Goal: Task Accomplishment & Management: Complete application form

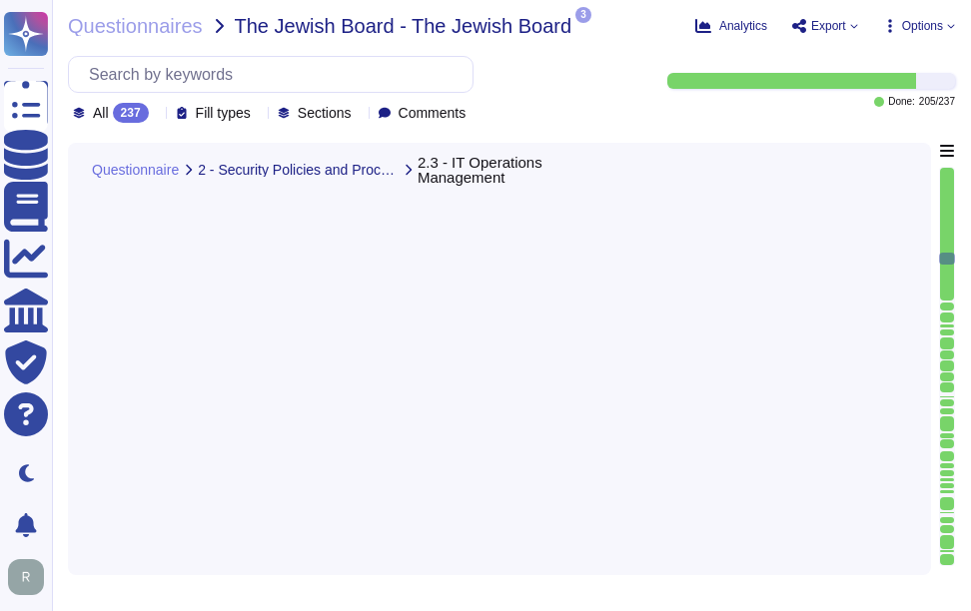
scroll to position [8290, 0]
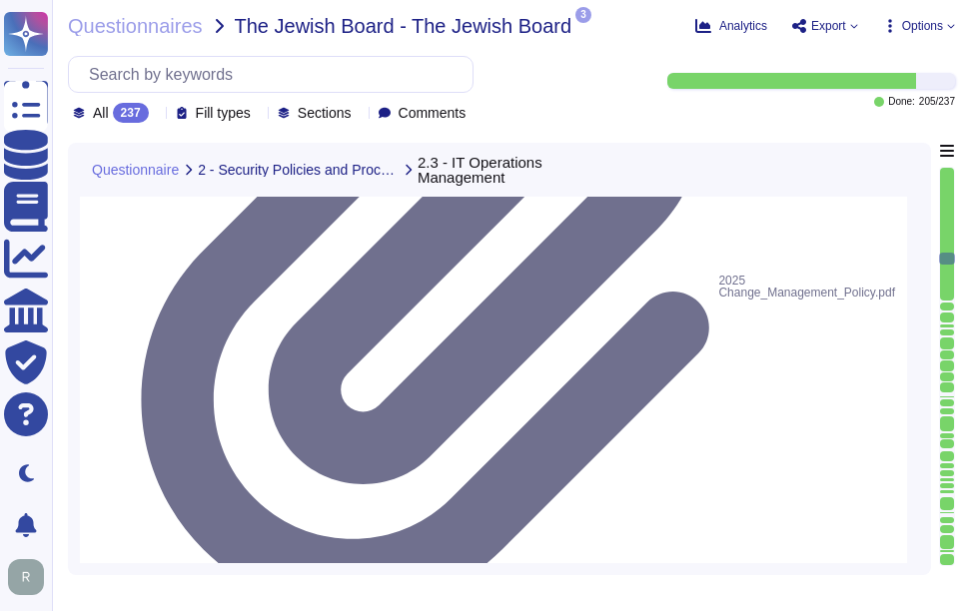
drag, startPoint x: 215, startPoint y: 348, endPoint x: 273, endPoint y: 386, distance: 69.3
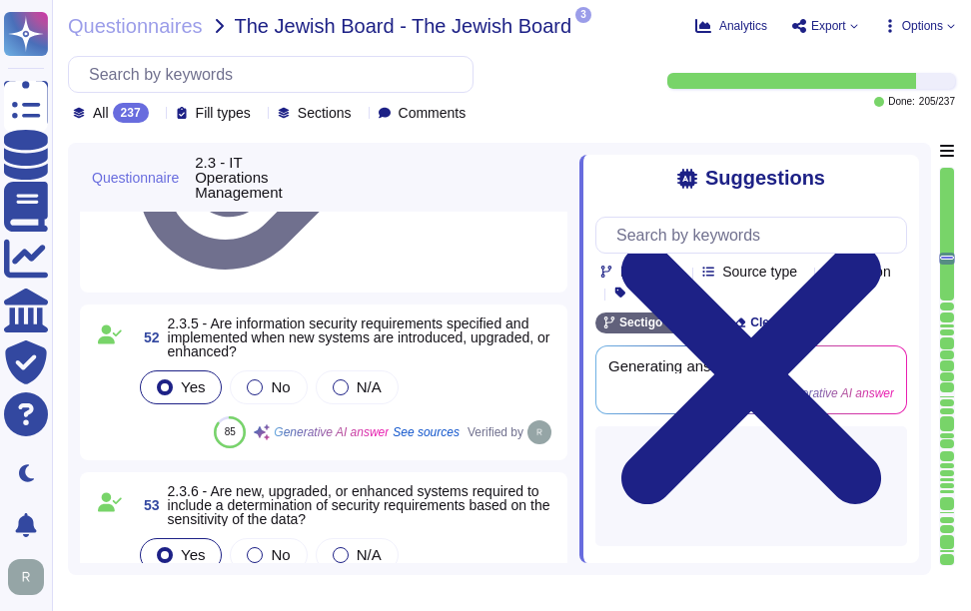
click at [909, 176] on div "Suggestions Products Source type Section Tags Sectigo Wide Clear filters Genera…" at bounding box center [749, 359] width 340 height 408
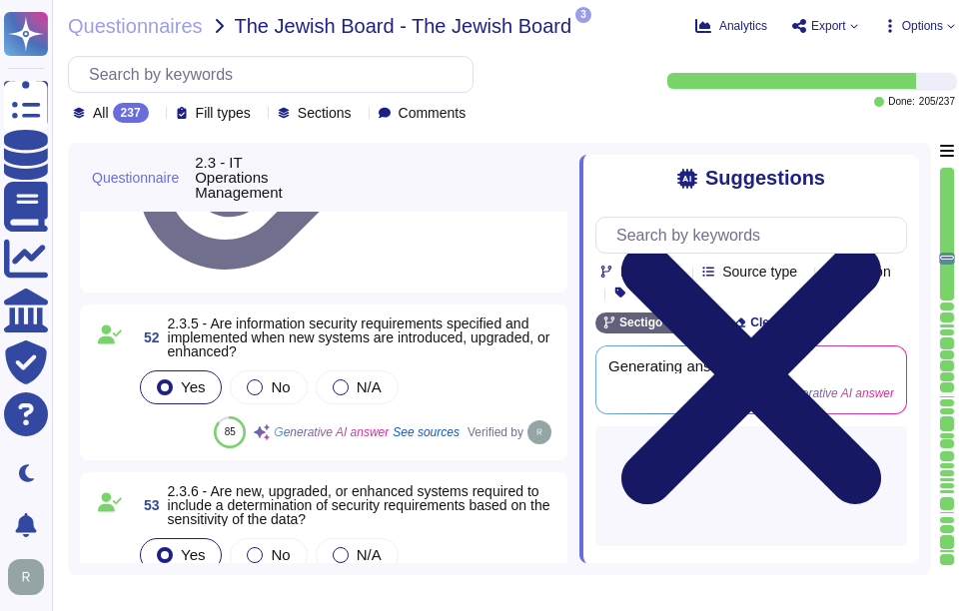
click at [881, 245] on icon at bounding box center [751, 375] width 260 height 260
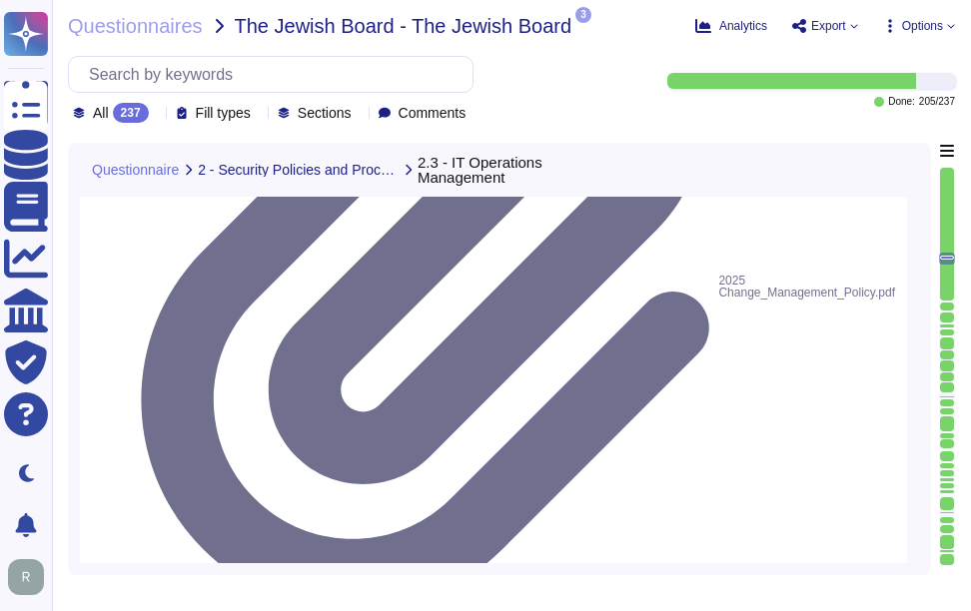
drag, startPoint x: 217, startPoint y: 348, endPoint x: 396, endPoint y: 377, distance: 181.1
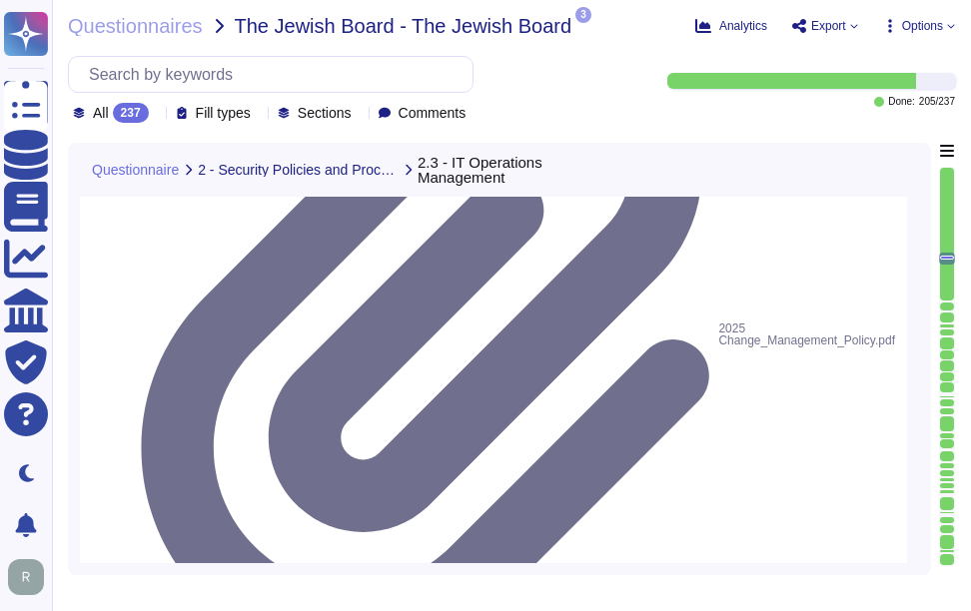
scroll to position [8302, 0]
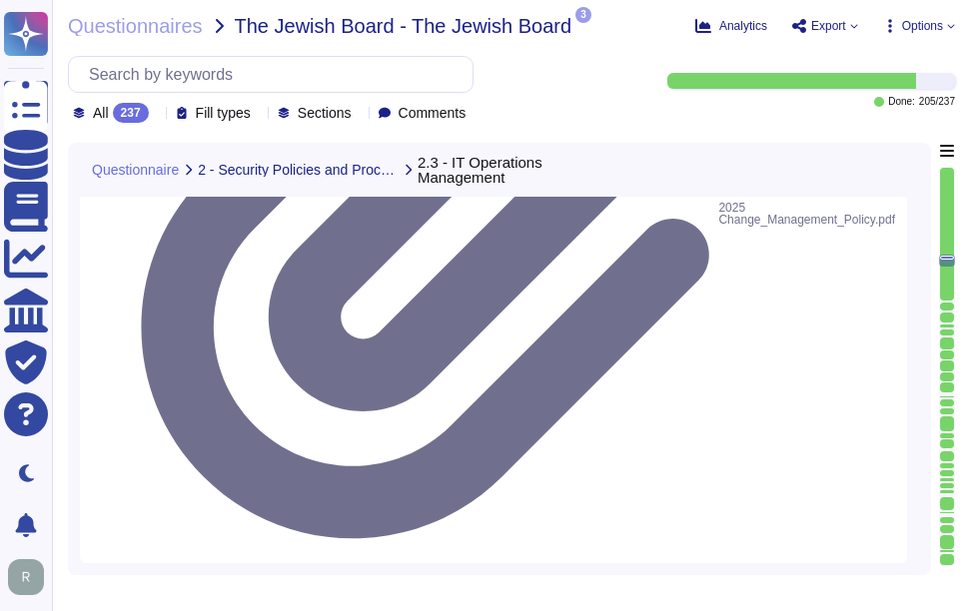
scroll to position [8402, 0]
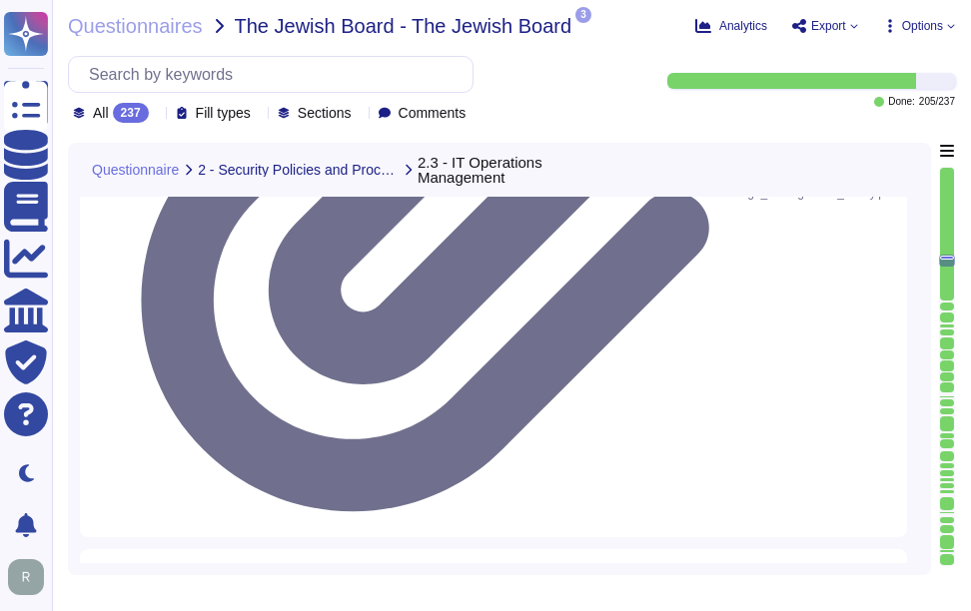
drag, startPoint x: 216, startPoint y: 252, endPoint x: 296, endPoint y: 280, distance: 84.7
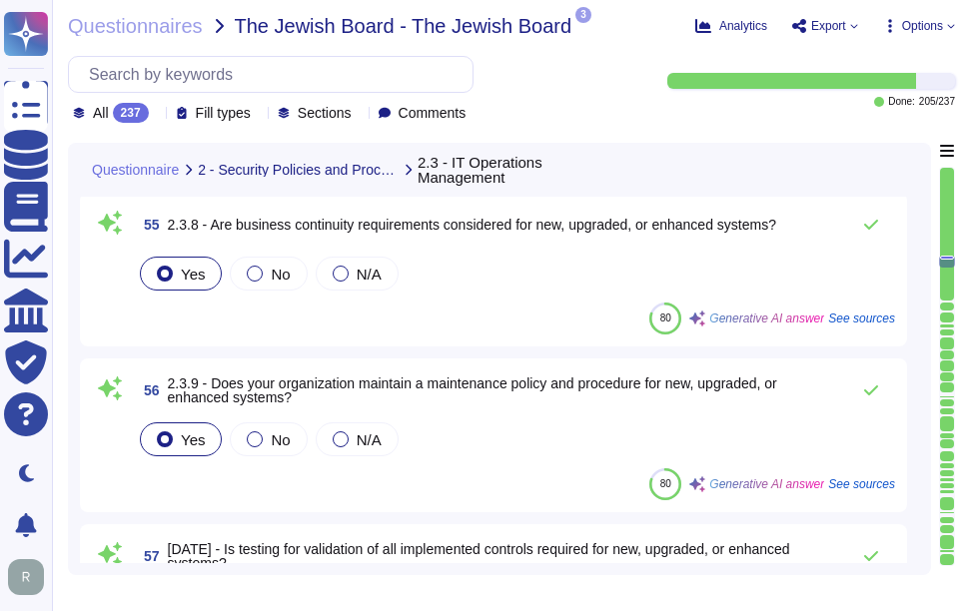
scroll to position [8701, 0]
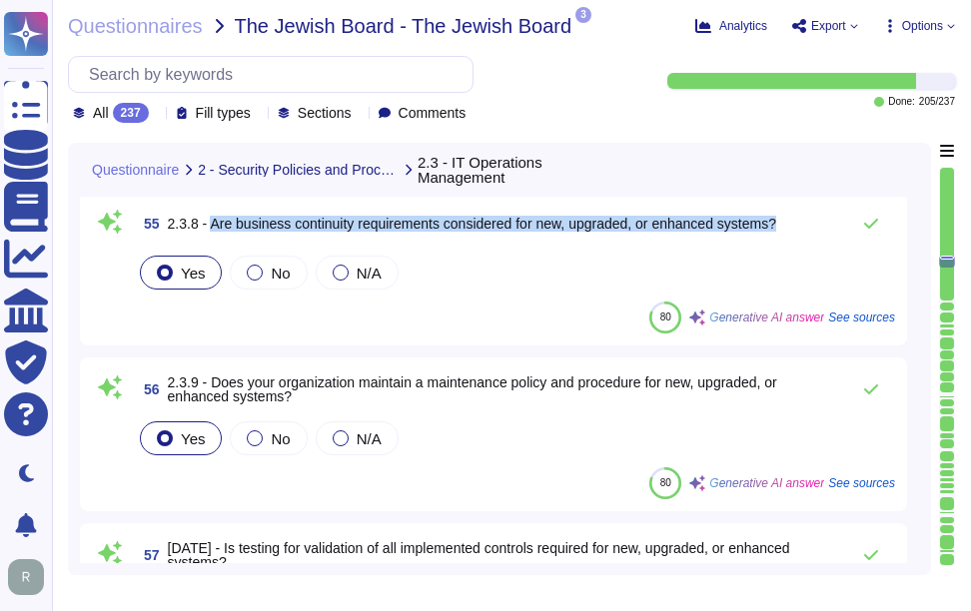
drag, startPoint x: 213, startPoint y: 221, endPoint x: 789, endPoint y: 227, distance: 576.3
click at [789, 227] on div "55 2.3.8 - Are business continuity requirements considered for new, upgraded, o…" at bounding box center [515, 224] width 759 height 40
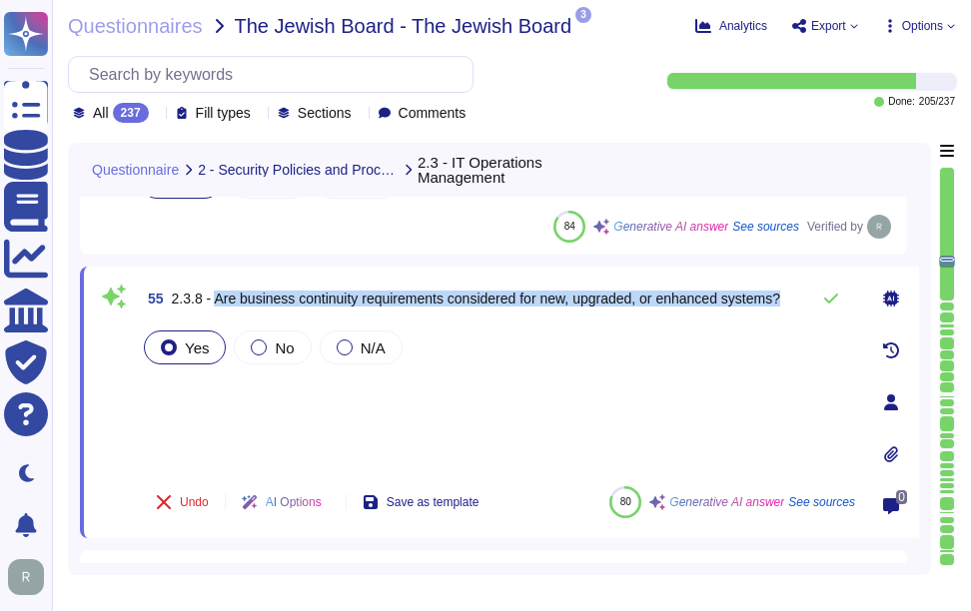
scroll to position [8502, 0]
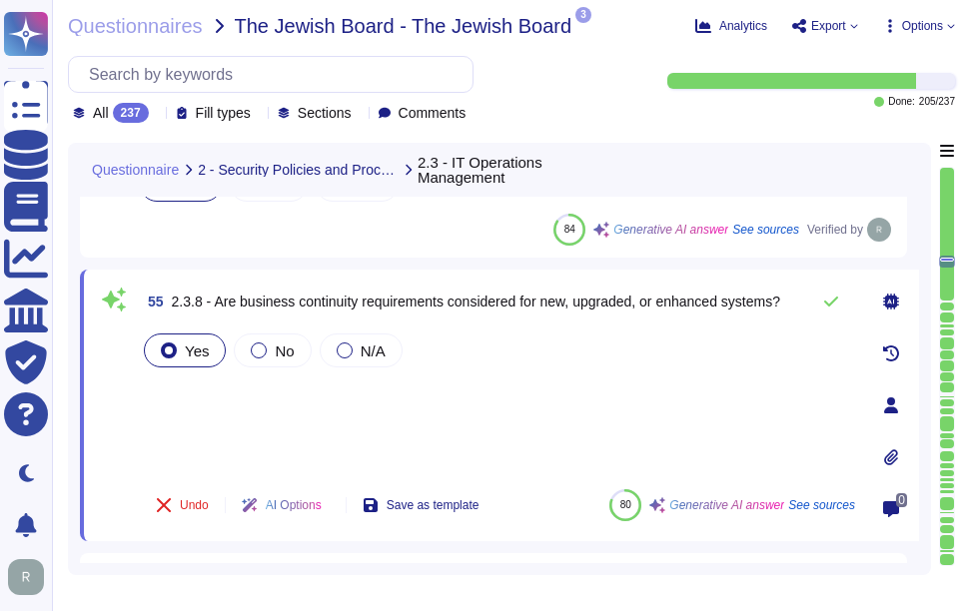
click at [325, 415] on div "Yes No N/A" at bounding box center [497, 402] width 715 height 144
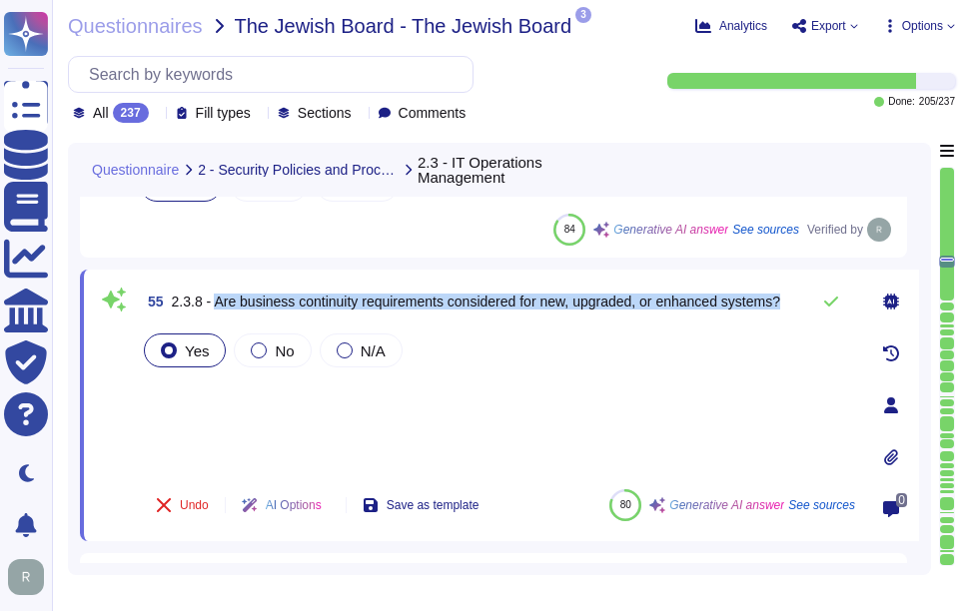
drag, startPoint x: 216, startPoint y: 304, endPoint x: 843, endPoint y: 270, distance: 628.1
click at [843, 270] on div "55 2.3.8 - Are business continuity requirements considered for new, upgraded, o…" at bounding box center [499, 406] width 839 height 272
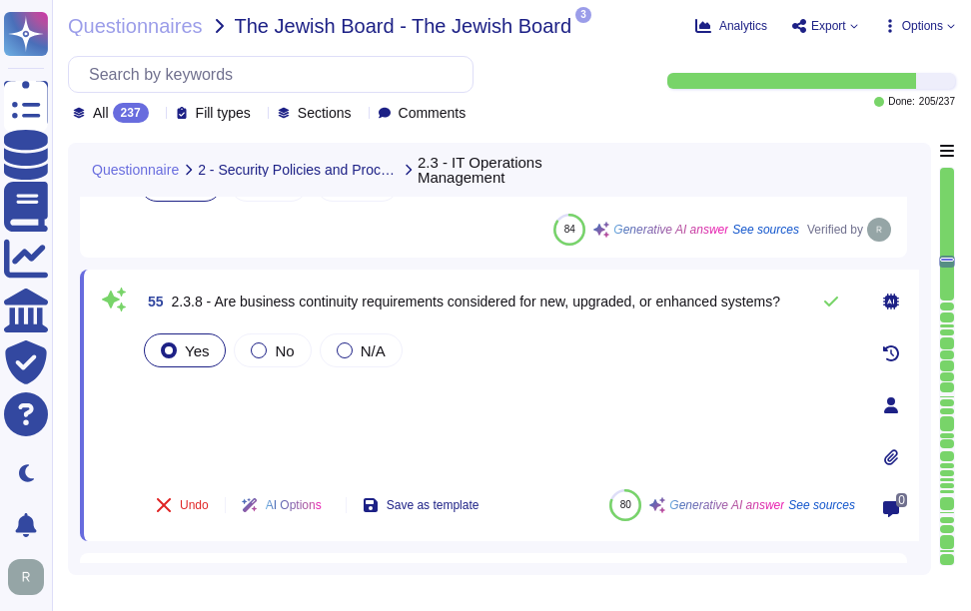
click at [245, 406] on div "Yes No N/A" at bounding box center [497, 402] width 715 height 144
click at [832, 300] on icon at bounding box center [831, 302] width 16 height 16
click at [833, 301] on icon at bounding box center [831, 302] width 14 height 10
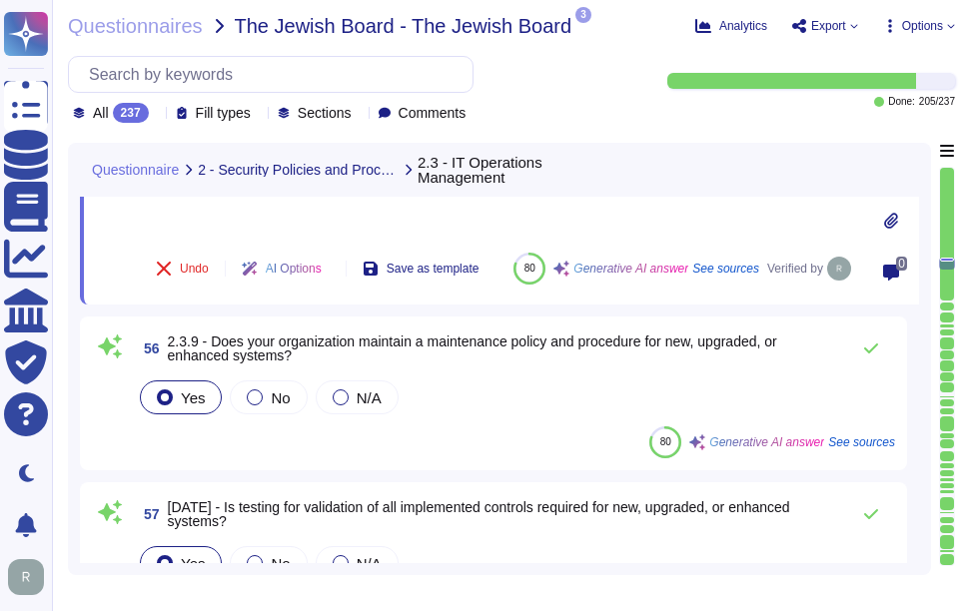
scroll to position [8801, 0]
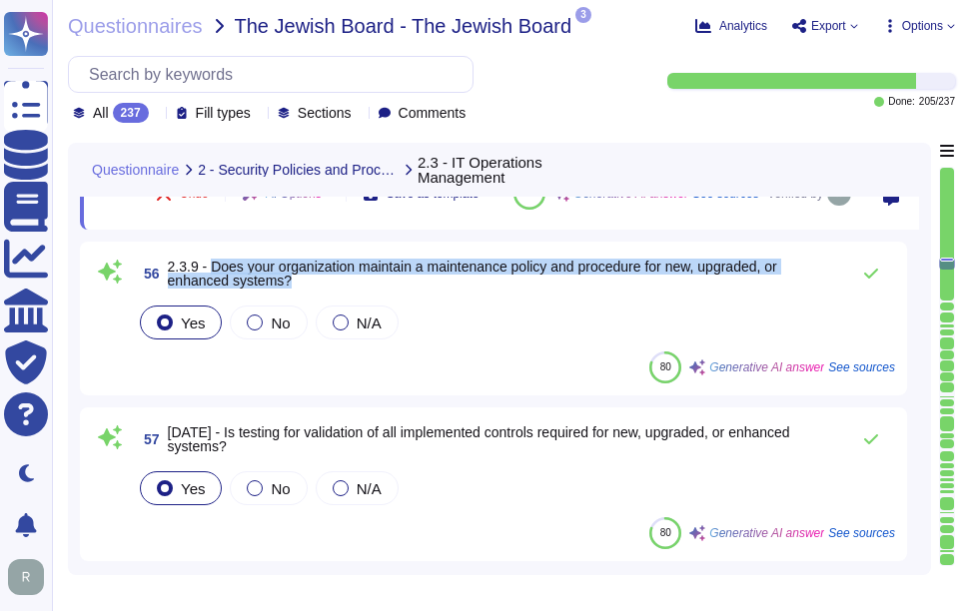
drag, startPoint x: 212, startPoint y: 264, endPoint x: 315, endPoint y: 278, distance: 103.8
click at [315, 278] on span "2.3.9 - Does your organization maintain a maintenance policy and procedure for …" at bounding box center [503, 274] width 671 height 28
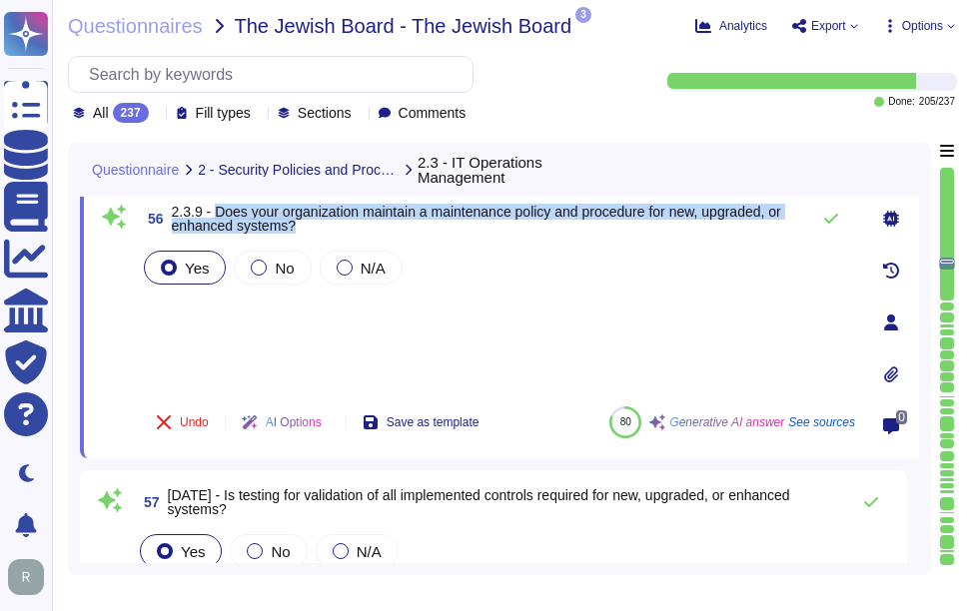
scroll to position [8701, 0]
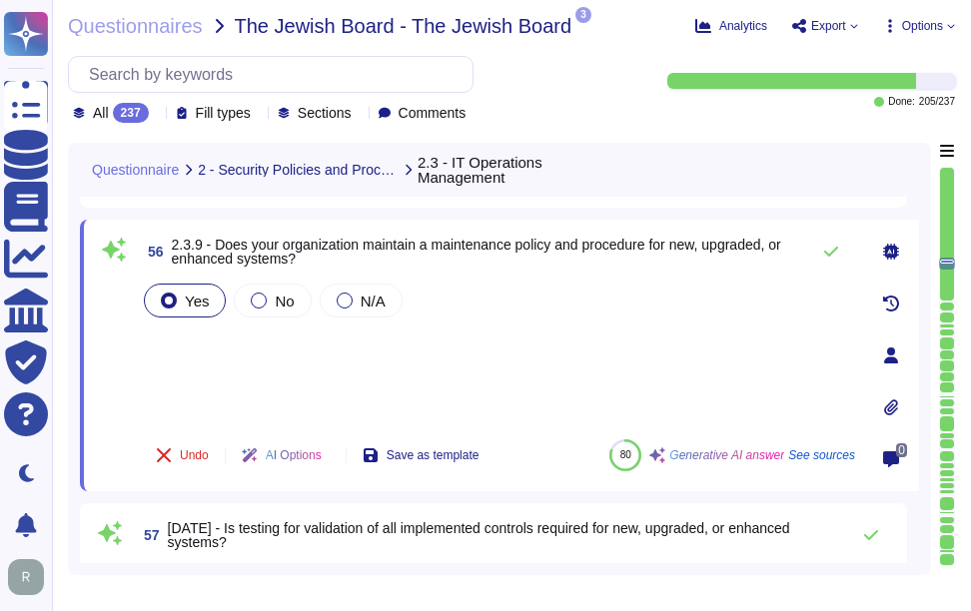
drag, startPoint x: 206, startPoint y: 338, endPoint x: 205, endPoint y: 350, distance: 12.0
click at [206, 337] on div "Yes No N/A" at bounding box center [497, 352] width 715 height 144
click at [197, 387] on div "Yes No N/A" at bounding box center [497, 352] width 715 height 144
click at [202, 331] on div "Yes No N/A" at bounding box center [497, 352] width 715 height 144
click at [199, 416] on div "Yes No N/A" at bounding box center [497, 352] width 715 height 144
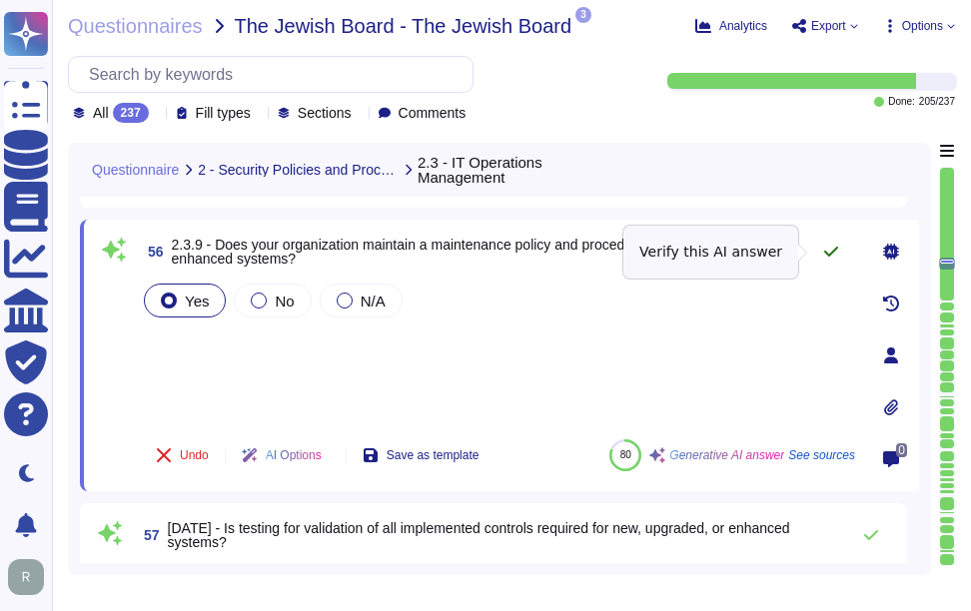
click at [828, 246] on icon at bounding box center [831, 252] width 16 height 16
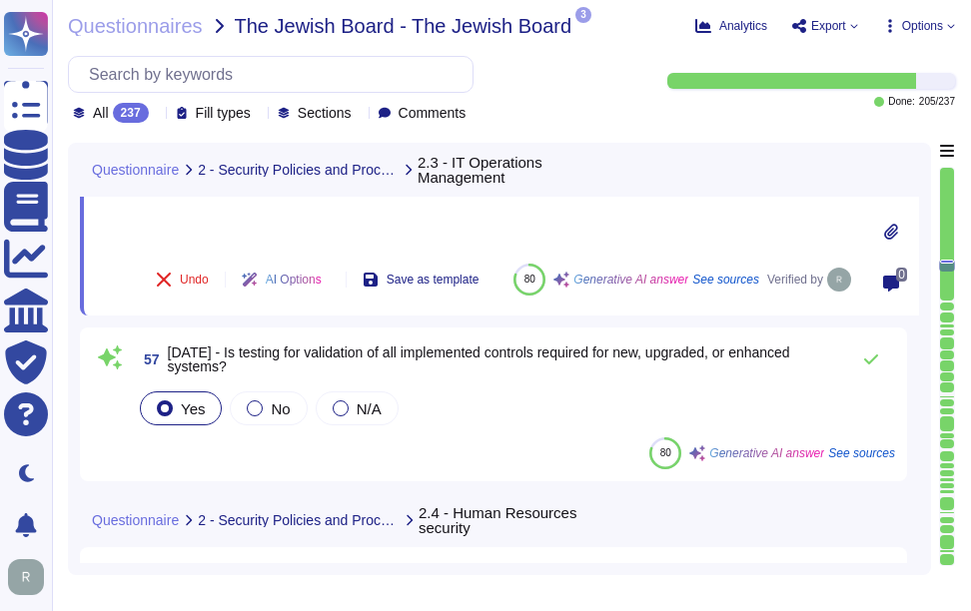
scroll to position [8901, 0]
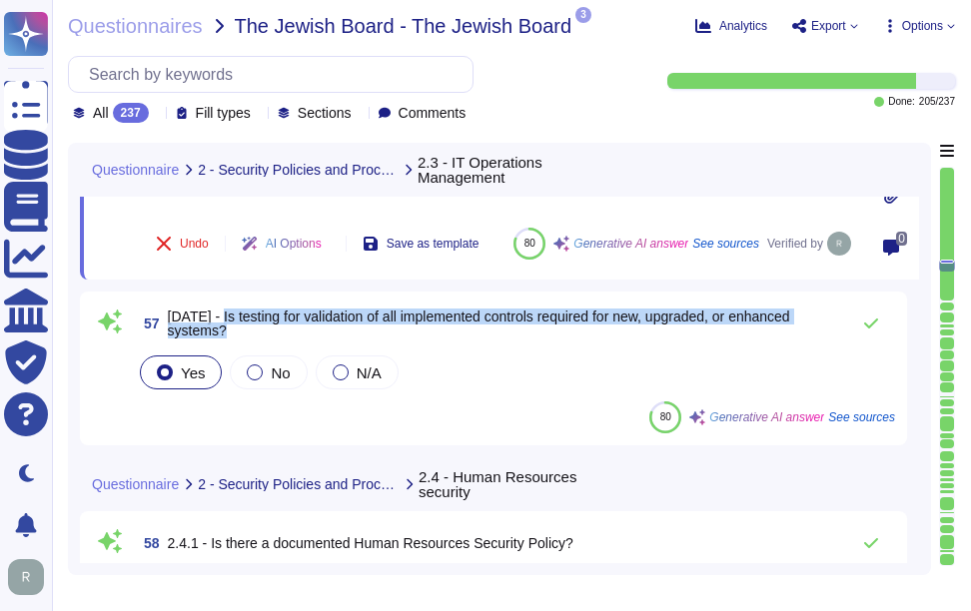
drag, startPoint x: 216, startPoint y: 312, endPoint x: 232, endPoint y: 330, distance: 24.1
click at [232, 330] on span "[DATE] - Is testing for validation of all implemented controls required for new…" at bounding box center [503, 324] width 671 height 28
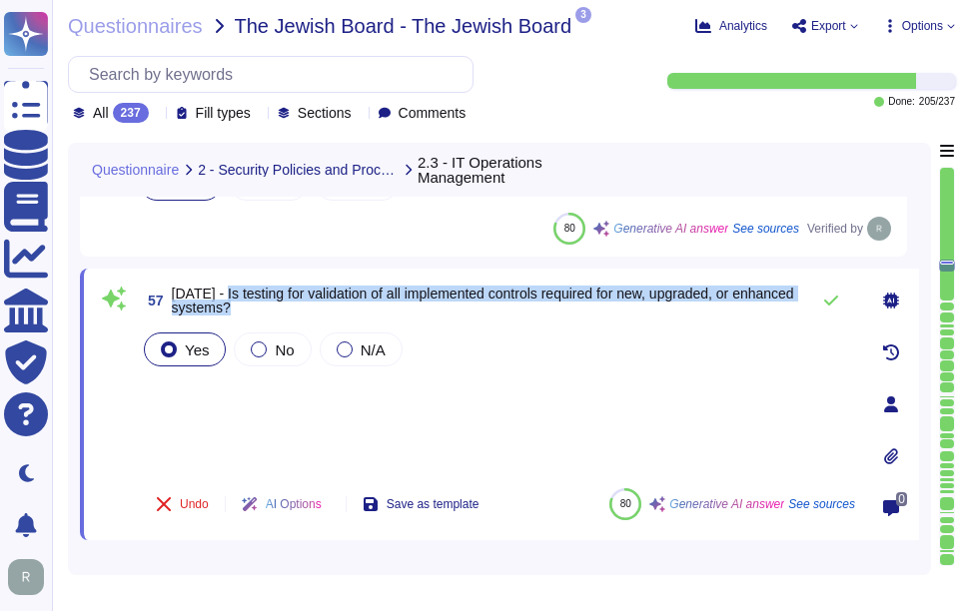
scroll to position [8801, 0]
click at [262, 284] on span "57 [DATE] - Is testing for validation of all implemented controls required for …" at bounding box center [469, 302] width 659 height 36
drag, startPoint x: 222, startPoint y: 293, endPoint x: 324, endPoint y: 307, distance: 102.8
click at [324, 307] on span "[DATE] - Is testing for validation of all implemented controls required for new…" at bounding box center [485, 302] width 627 height 28
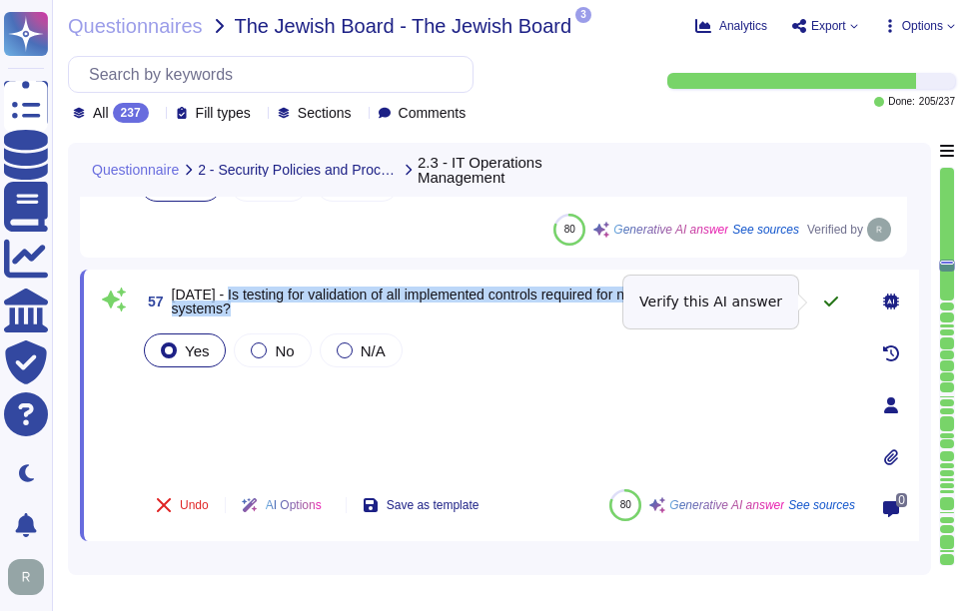
click at [833, 302] on icon at bounding box center [831, 302] width 14 height 10
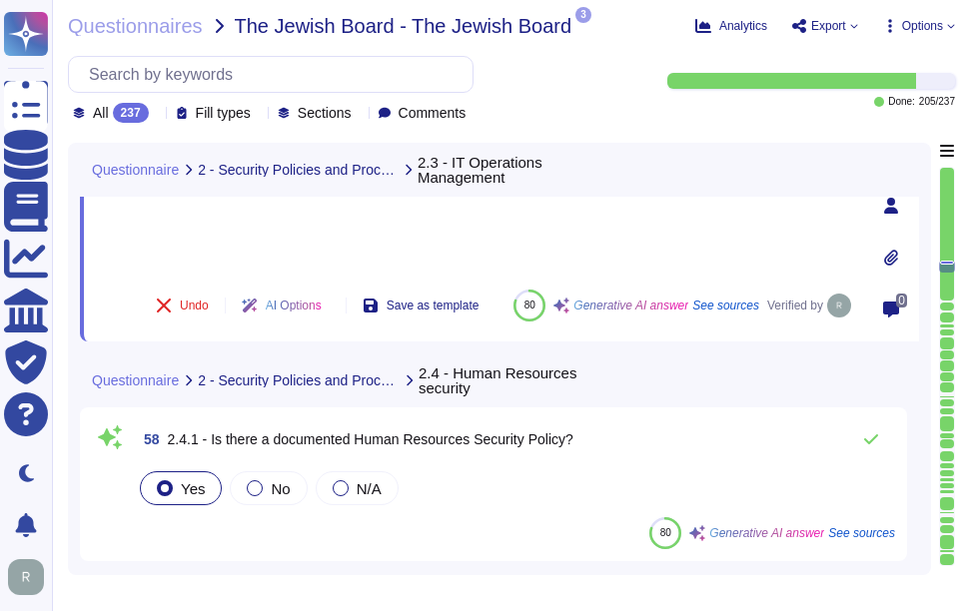
scroll to position [9101, 0]
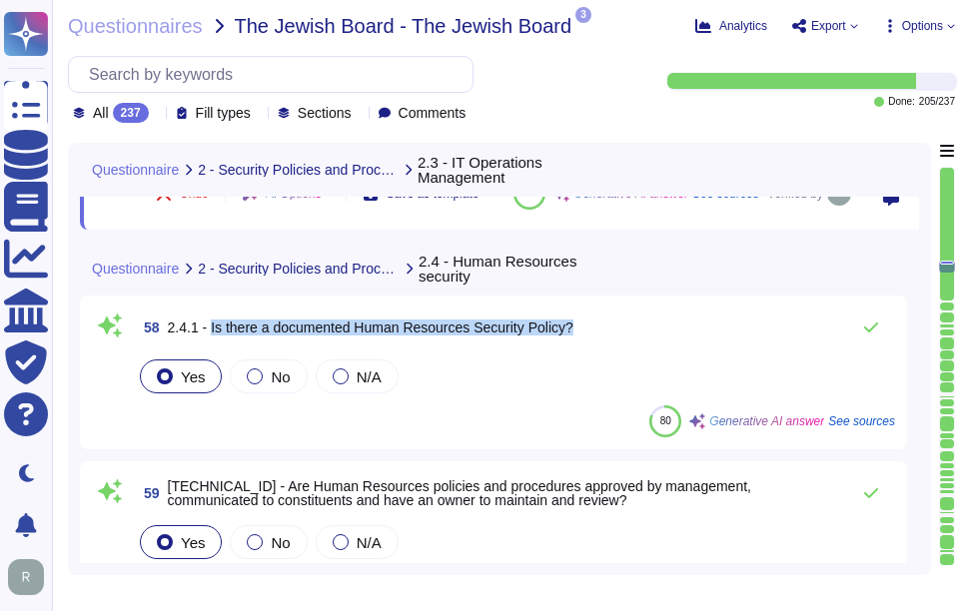
drag, startPoint x: 209, startPoint y: 324, endPoint x: 612, endPoint y: 330, distance: 403.5
click at [612, 330] on div "58 2.4.1 - Is there a documented Human Resources Security Policy?" at bounding box center [515, 328] width 759 height 40
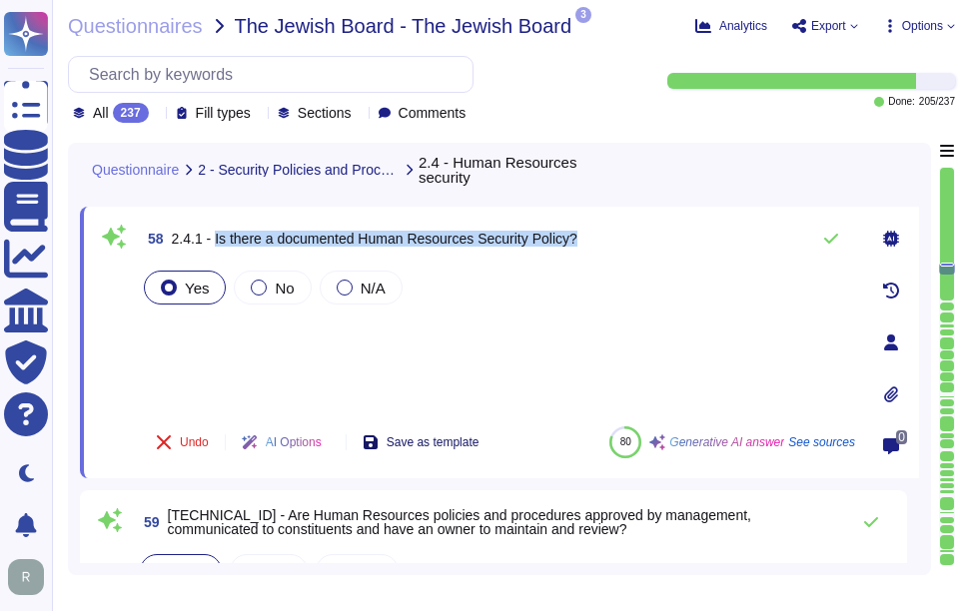
scroll to position [9001, 0]
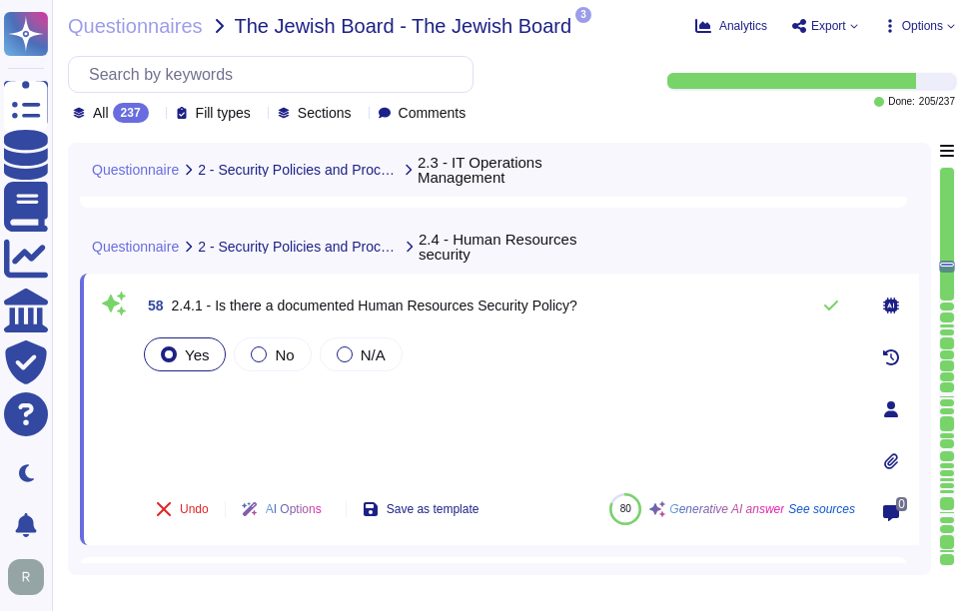
click at [194, 388] on div "Yes No N/A" at bounding box center [497, 406] width 715 height 144
click at [190, 422] on div "Yes No N/A" at bounding box center [497, 406] width 715 height 144
click at [193, 390] on div "Yes No N/A" at bounding box center [497, 406] width 715 height 144
click at [823, 305] on icon at bounding box center [831, 306] width 16 height 16
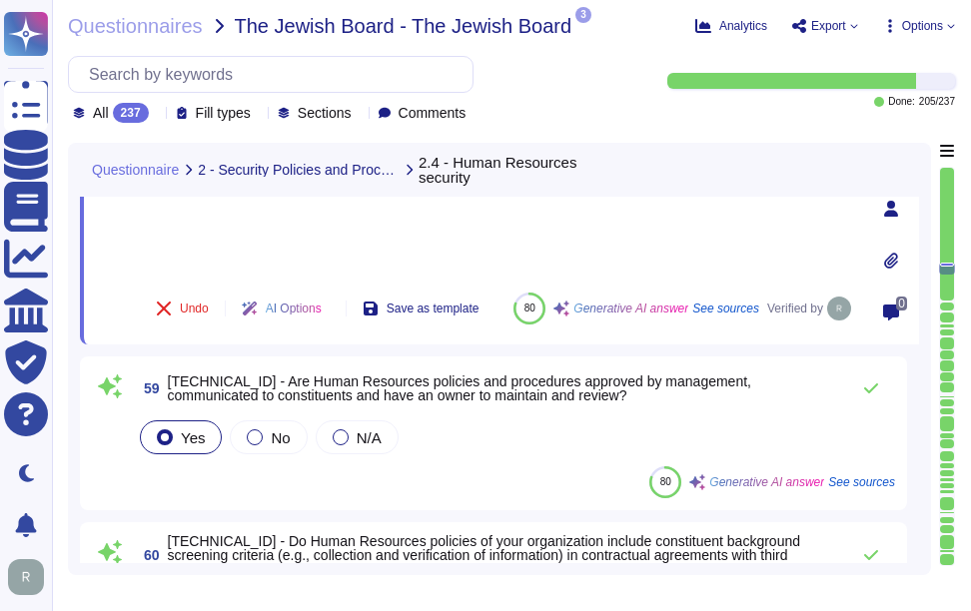
scroll to position [9201, 0]
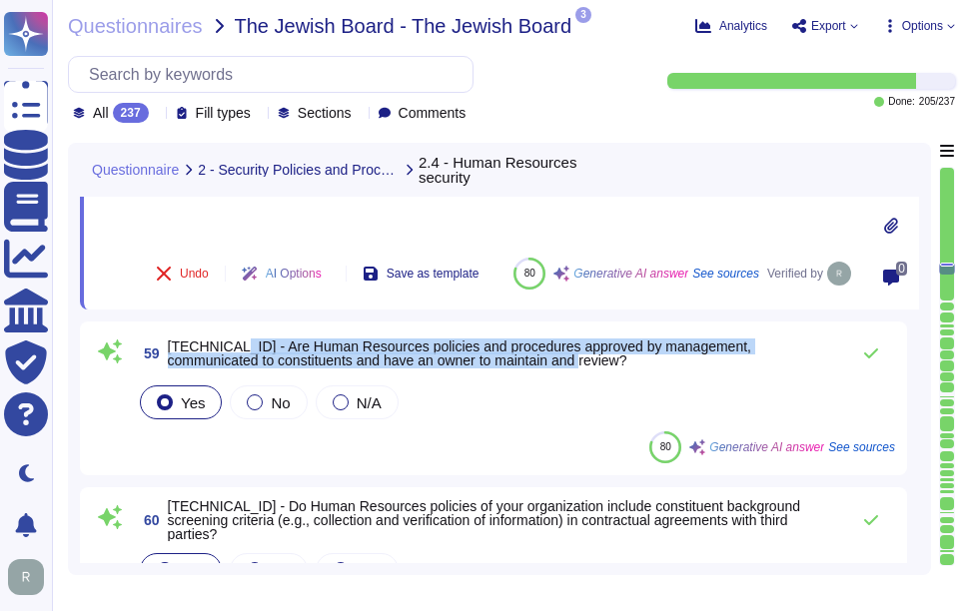
drag, startPoint x: 222, startPoint y: 344, endPoint x: 532, endPoint y: 361, distance: 311.1
click at [532, 361] on span "[TECHNICAL_ID] - Are Human Resources policies and procedures approved by manage…" at bounding box center [503, 354] width 671 height 28
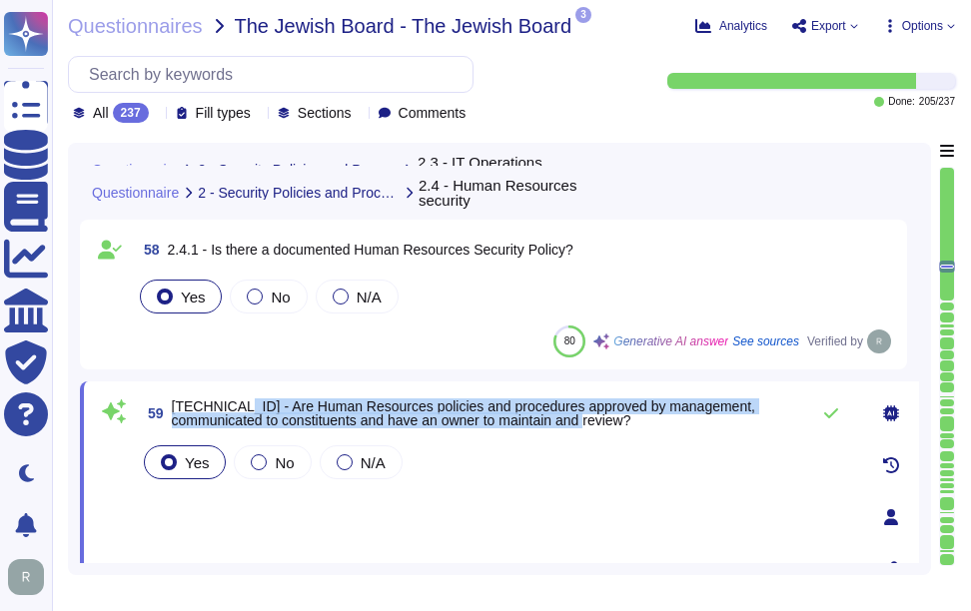
scroll to position [9101, 0]
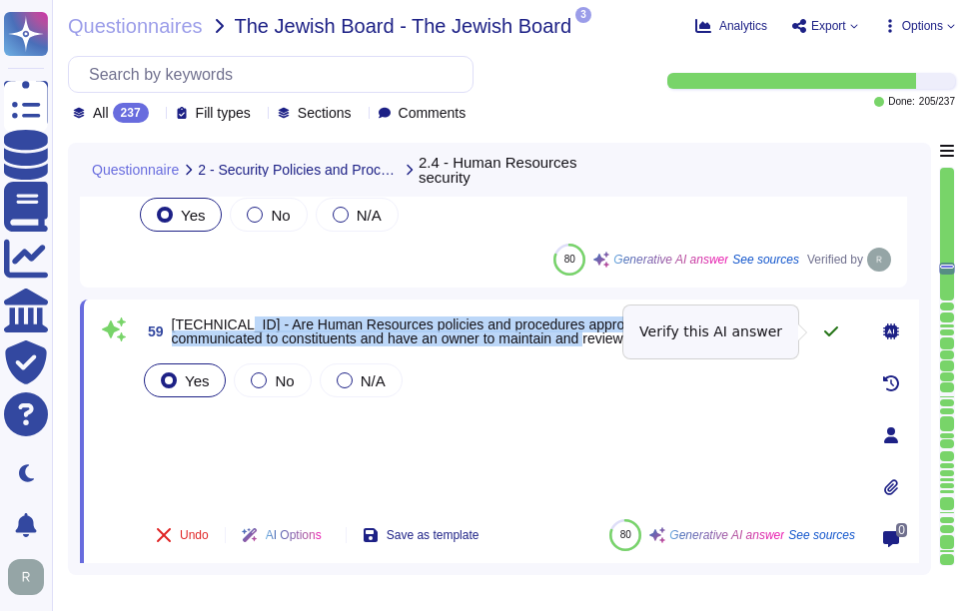
click at [833, 331] on icon at bounding box center [831, 332] width 14 height 10
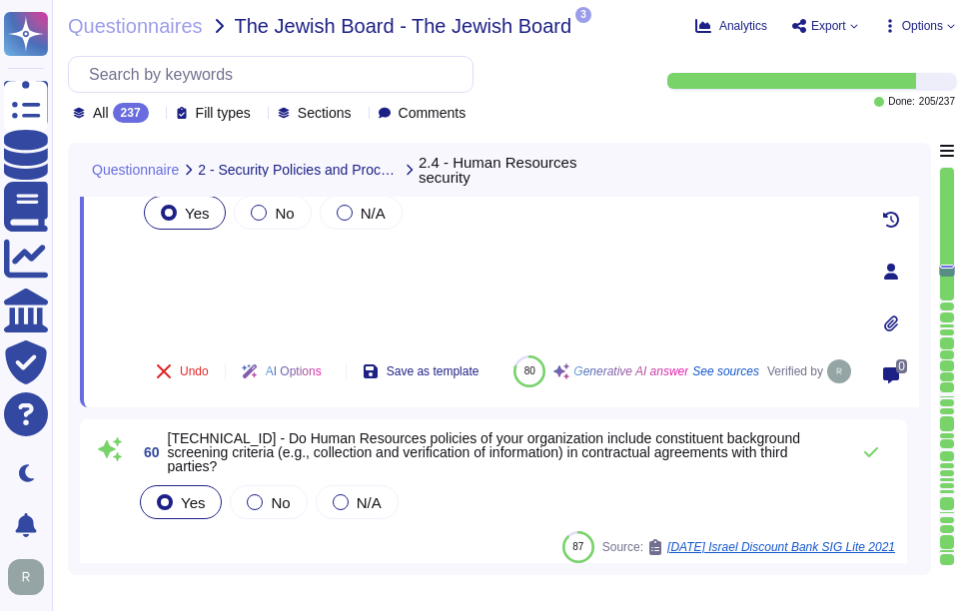
scroll to position [9301, 0]
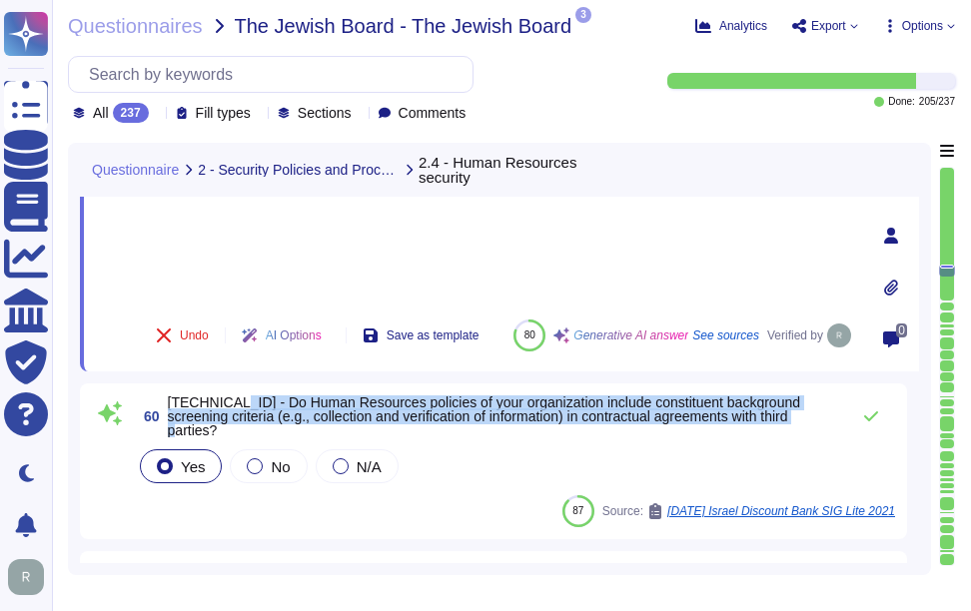
drag, startPoint x: 222, startPoint y: 408, endPoint x: 807, endPoint y: 420, distance: 585.4
click at [807, 420] on span "[TECHNICAL_ID] - Do Human Resources policies of your organization include const…" at bounding box center [503, 417] width 671 height 42
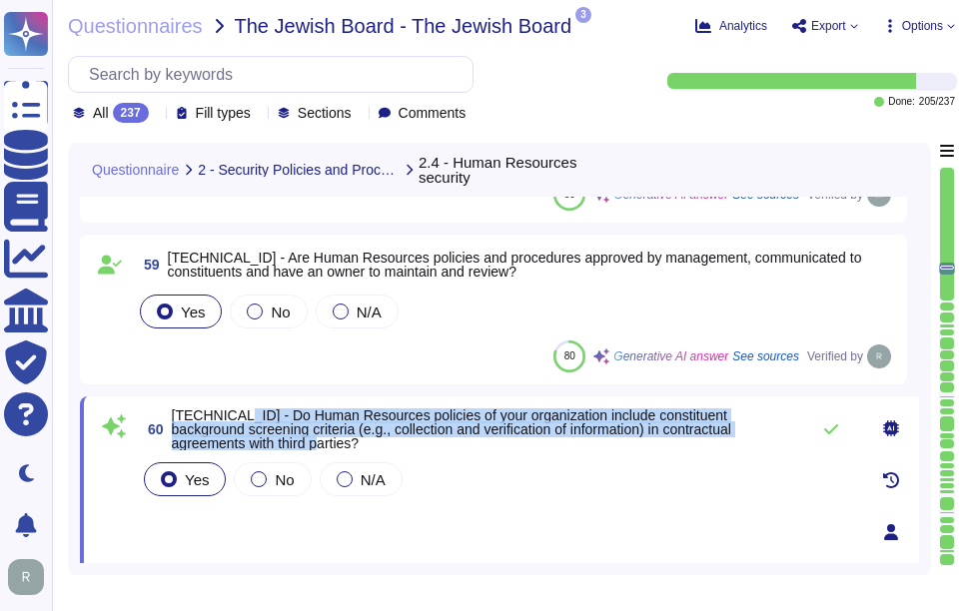
scroll to position [9201, 0]
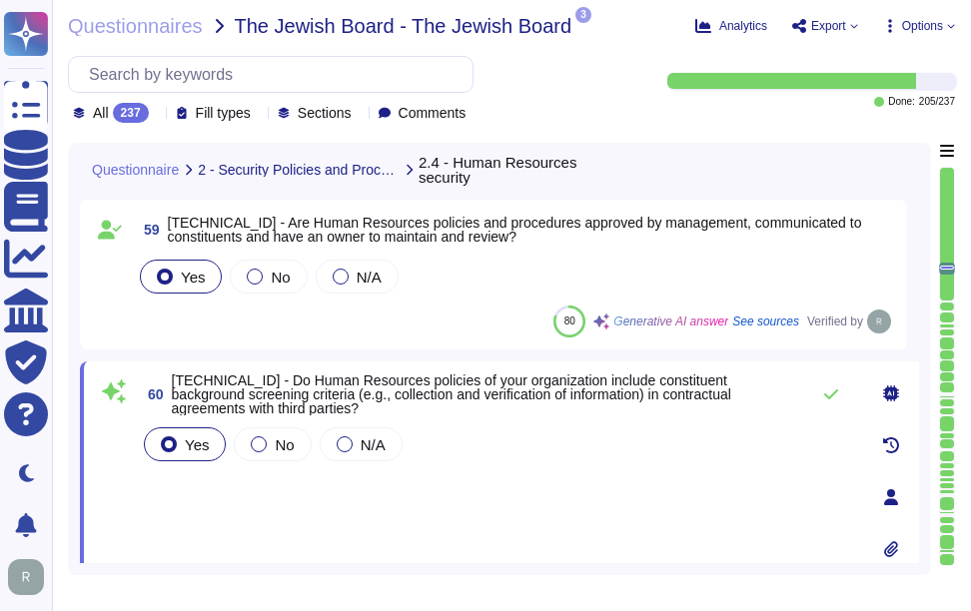
click at [653, 420] on div "60 [TECHNICAL_ID] - Do Human Resources policies of your organization include co…" at bounding box center [475, 498] width 759 height 248
click at [828, 394] on icon at bounding box center [831, 395] width 16 height 16
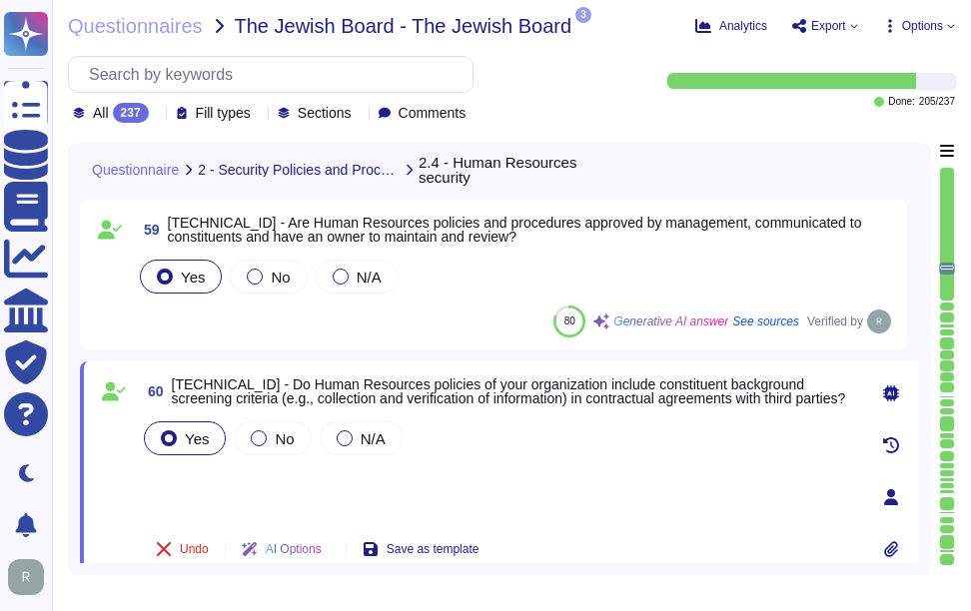
click at [831, 397] on span "[TECHNICAL_ID] - Do Human Resources policies of your organization include const…" at bounding box center [513, 392] width 683 height 28
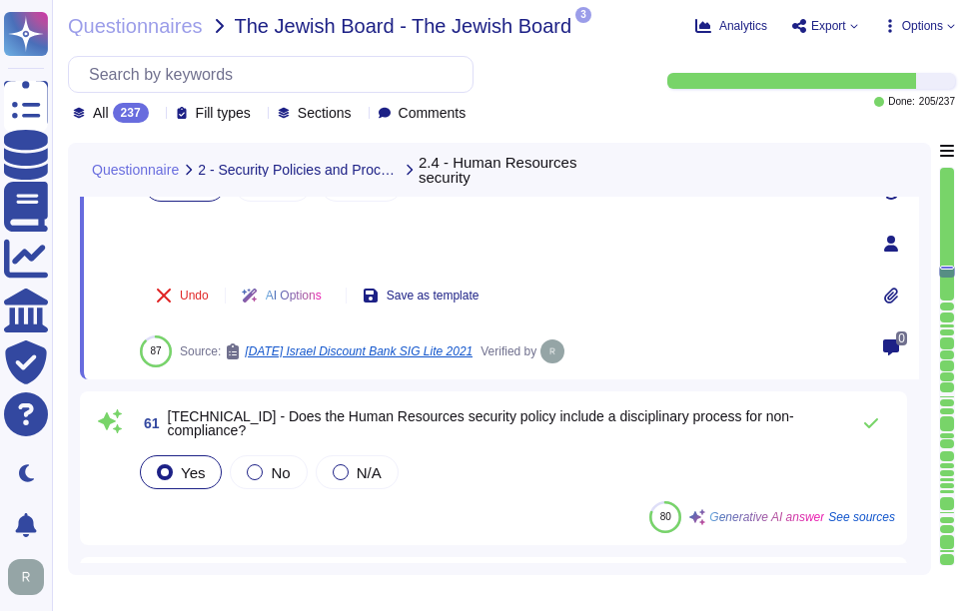
scroll to position [9500, 0]
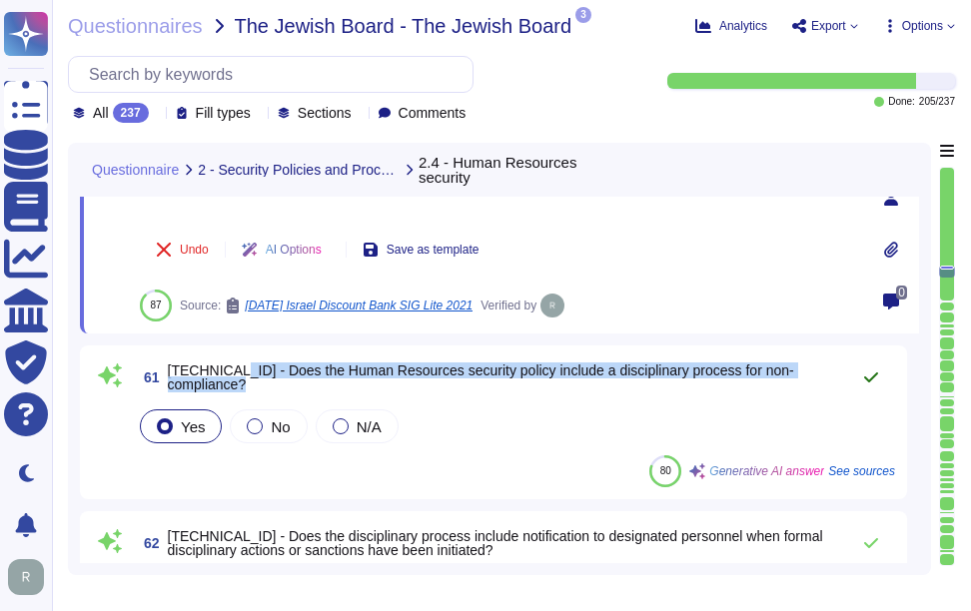
drag, startPoint x: 223, startPoint y: 381, endPoint x: 849, endPoint y: 379, distance: 626.2
click at [849, 379] on div "61 [TECHNICAL_ID] - Does the Human Resources security policy include a discipli…" at bounding box center [515, 378] width 759 height 40
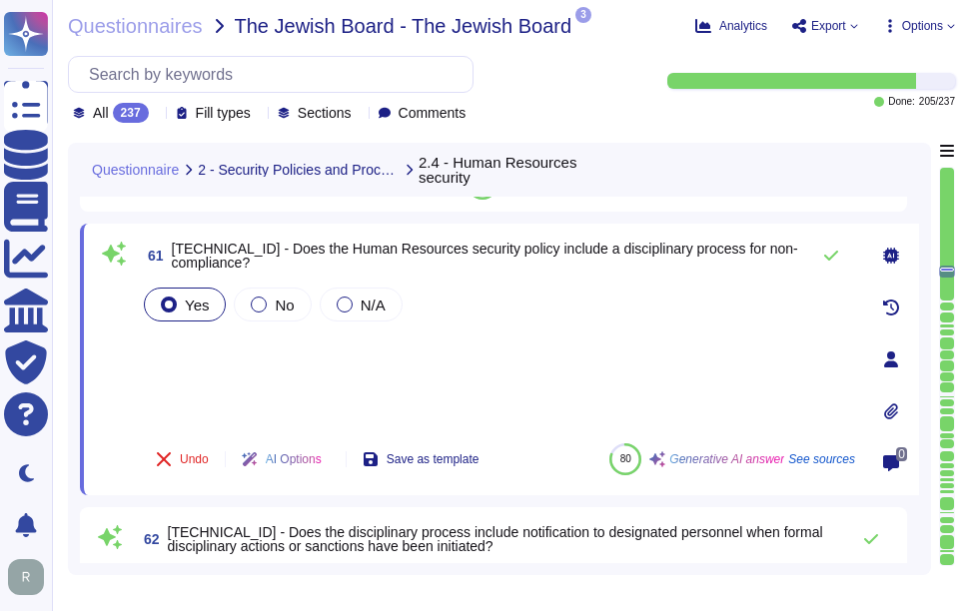
click at [640, 357] on div "Yes No N/A" at bounding box center [497, 356] width 715 height 144
click at [830, 256] on icon at bounding box center [831, 256] width 16 height 16
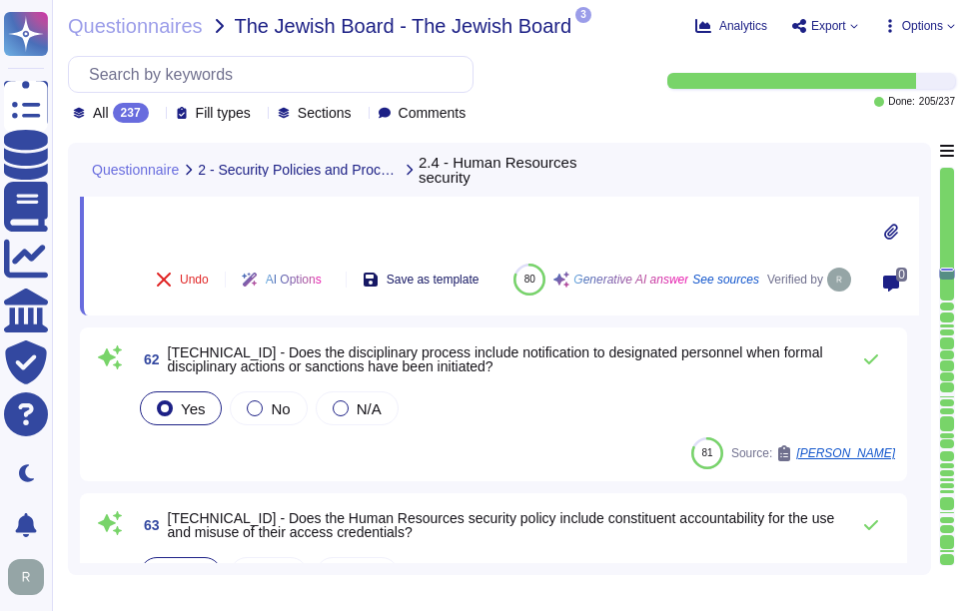
scroll to position [9700, 0]
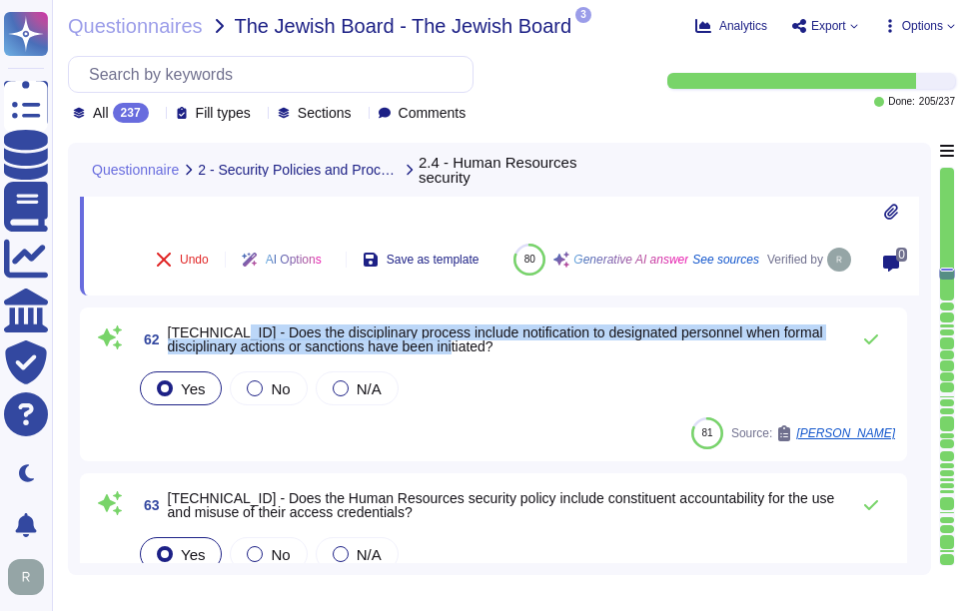
drag, startPoint x: 224, startPoint y: 331, endPoint x: 512, endPoint y: 349, distance: 289.2
click at [512, 349] on span "[TECHNICAL_ID] - Does the disciplinary process include notification to designat…" at bounding box center [503, 340] width 671 height 28
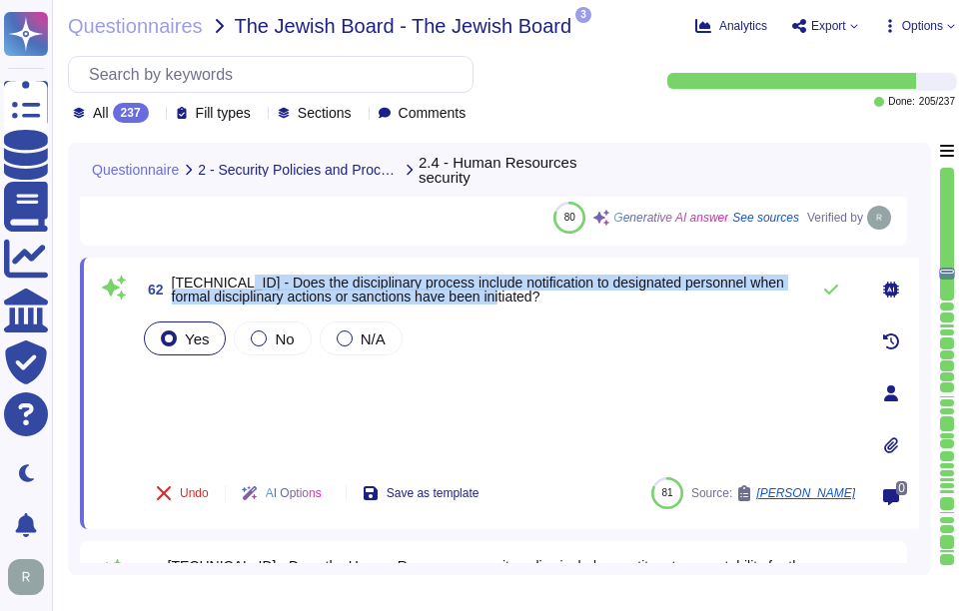
scroll to position [9600, 0]
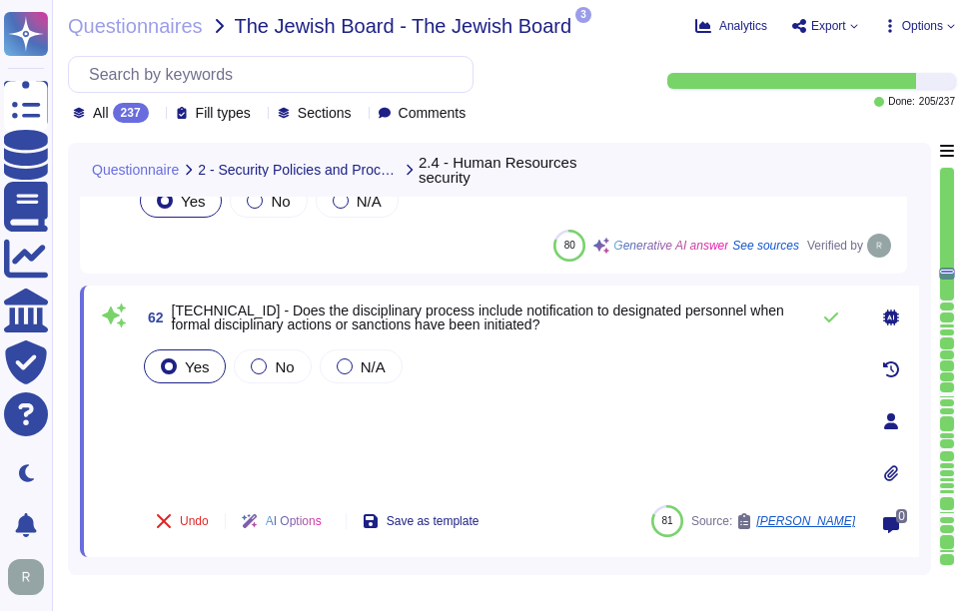
click at [423, 432] on div "Yes No N/A" at bounding box center [497, 418] width 715 height 144
click at [824, 316] on icon at bounding box center [831, 318] width 16 height 16
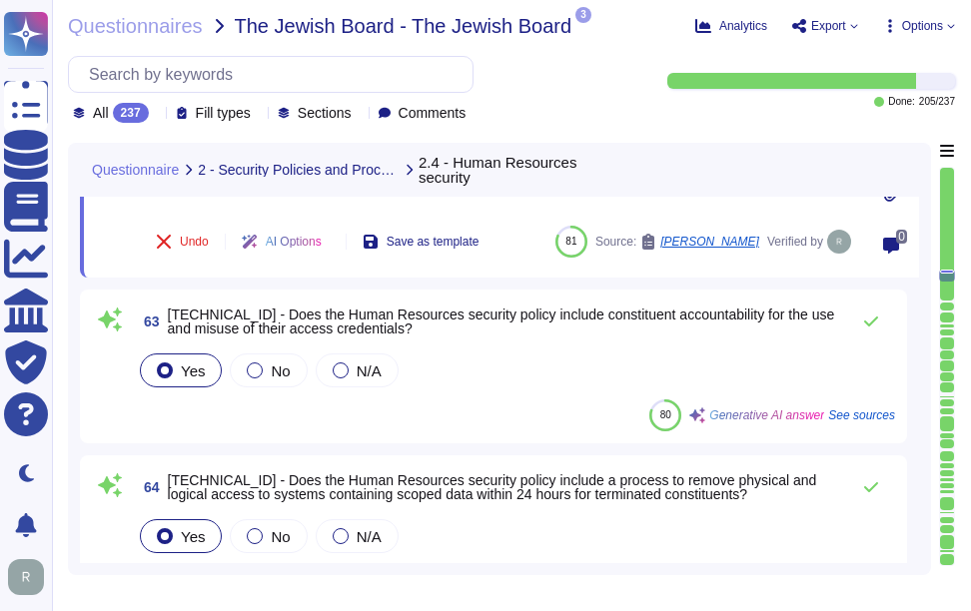
scroll to position [9900, 0]
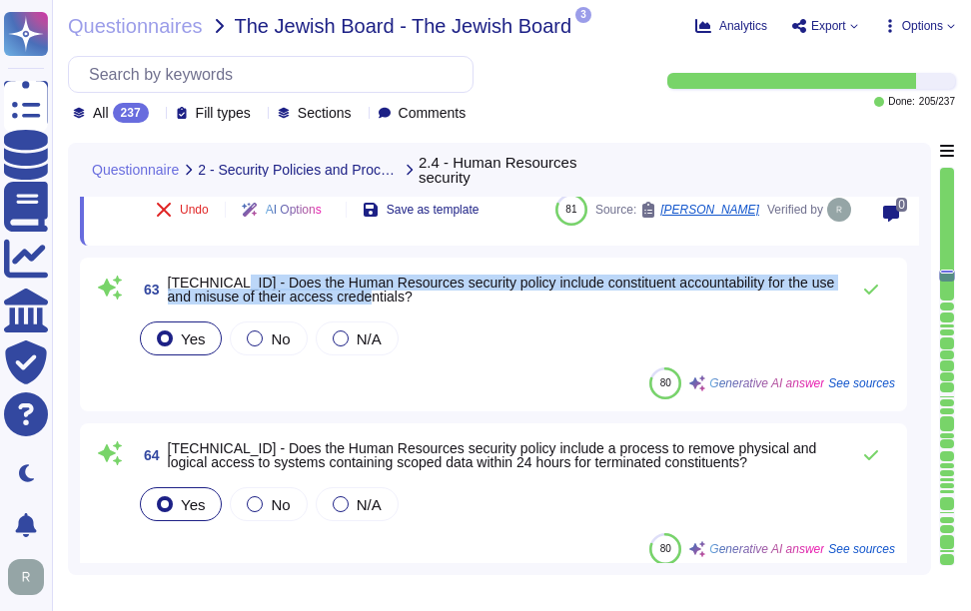
drag, startPoint x: 224, startPoint y: 279, endPoint x: 414, endPoint y: 303, distance: 192.3
click at [414, 303] on span "[TECHNICAL_ID] - Does the Human Resources security policy include constituent a…" at bounding box center [503, 290] width 671 height 28
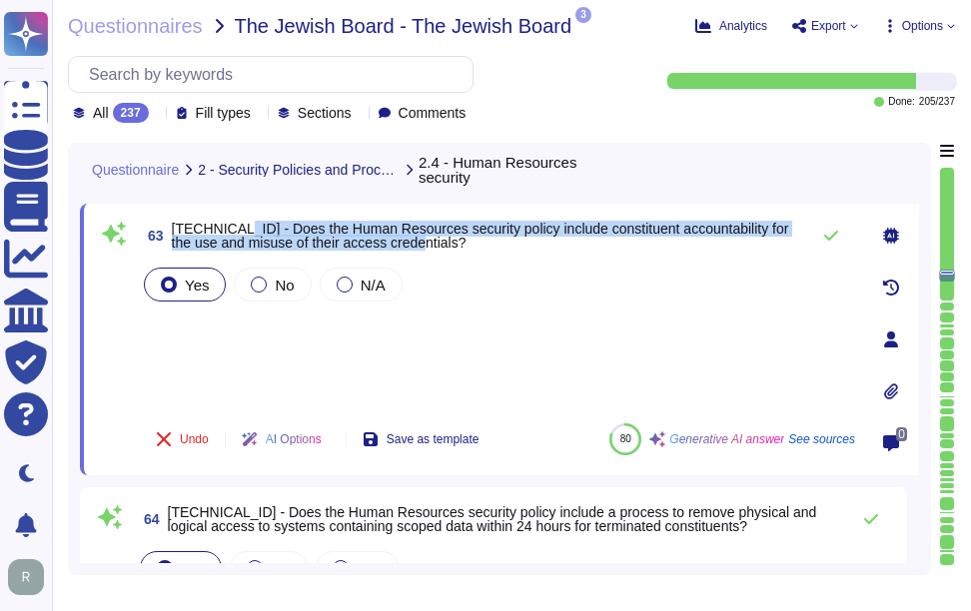
scroll to position [9800, 0]
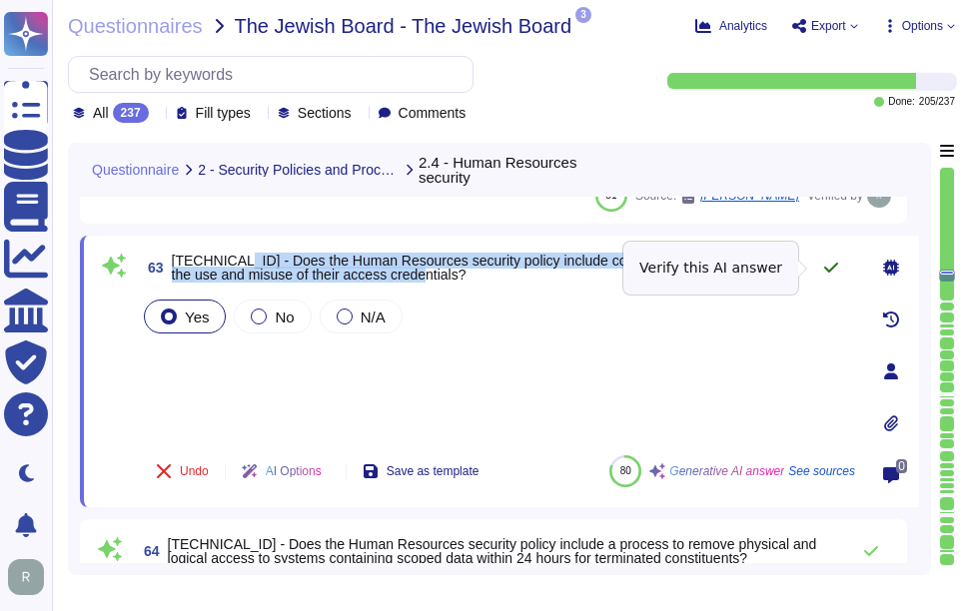
click at [836, 267] on icon at bounding box center [831, 268] width 16 height 16
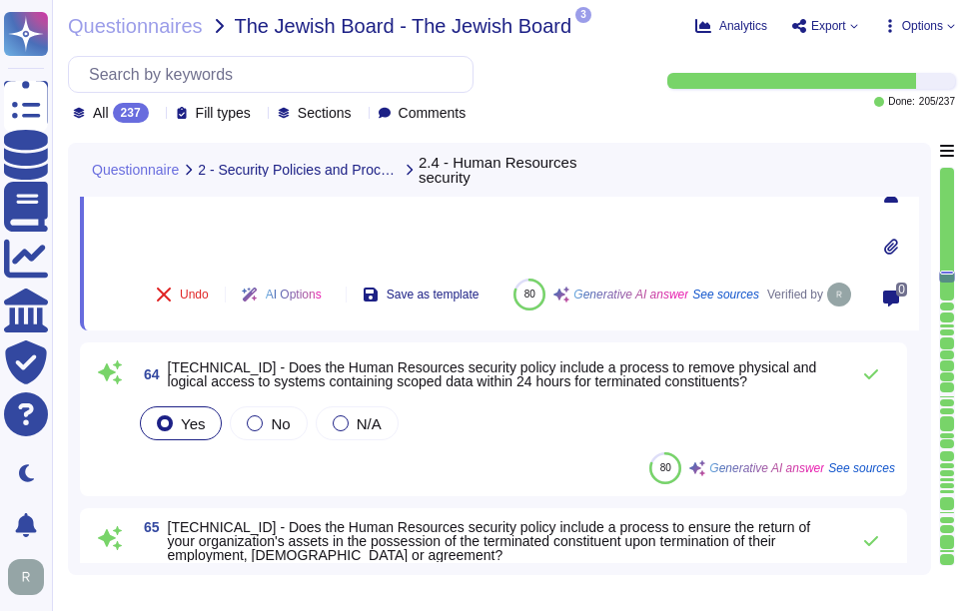
scroll to position [10000, 0]
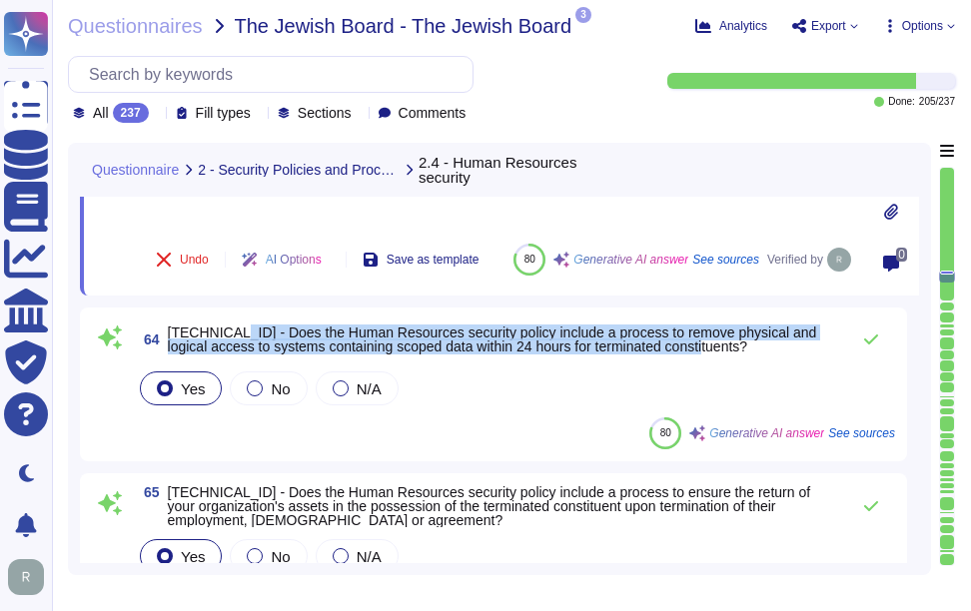
drag, startPoint x: 221, startPoint y: 331, endPoint x: 752, endPoint y: 345, distance: 531.5
click at [752, 345] on span "[TECHNICAL_ID] - Does the Human Resources security policy include a process to …" at bounding box center [503, 340] width 671 height 28
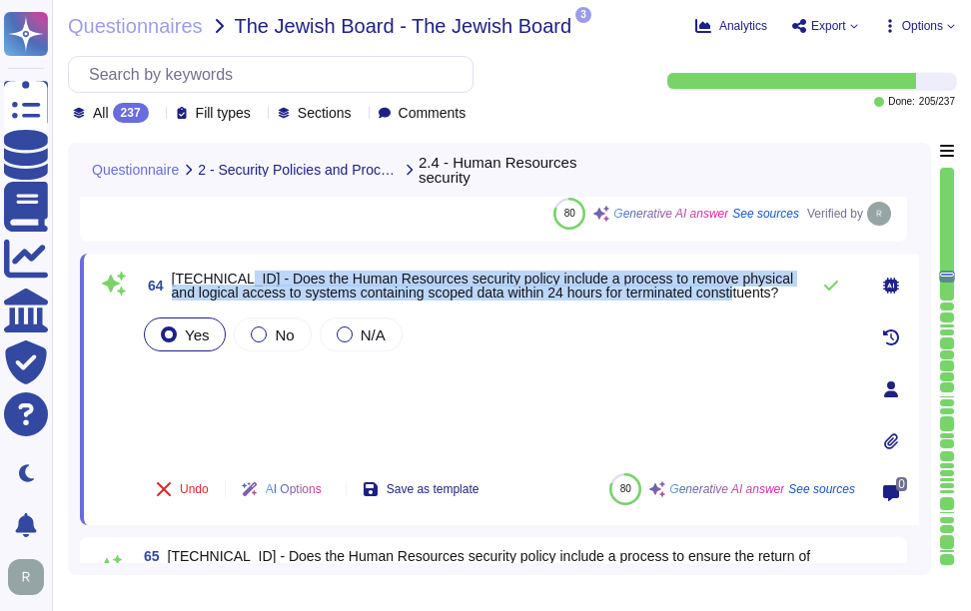
scroll to position [9900, 0]
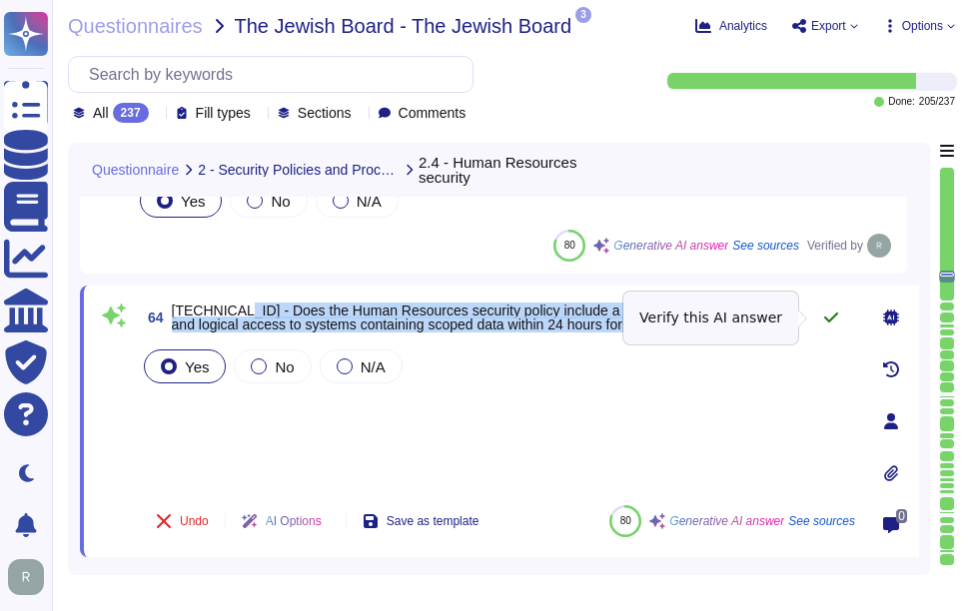
click at [826, 318] on icon at bounding box center [831, 318] width 14 height 10
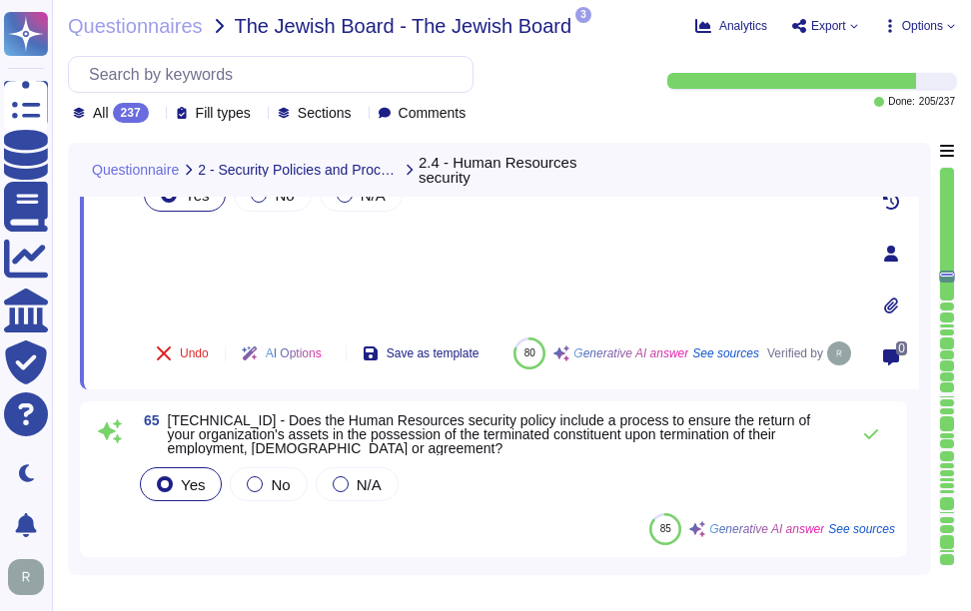
scroll to position [10100, 0]
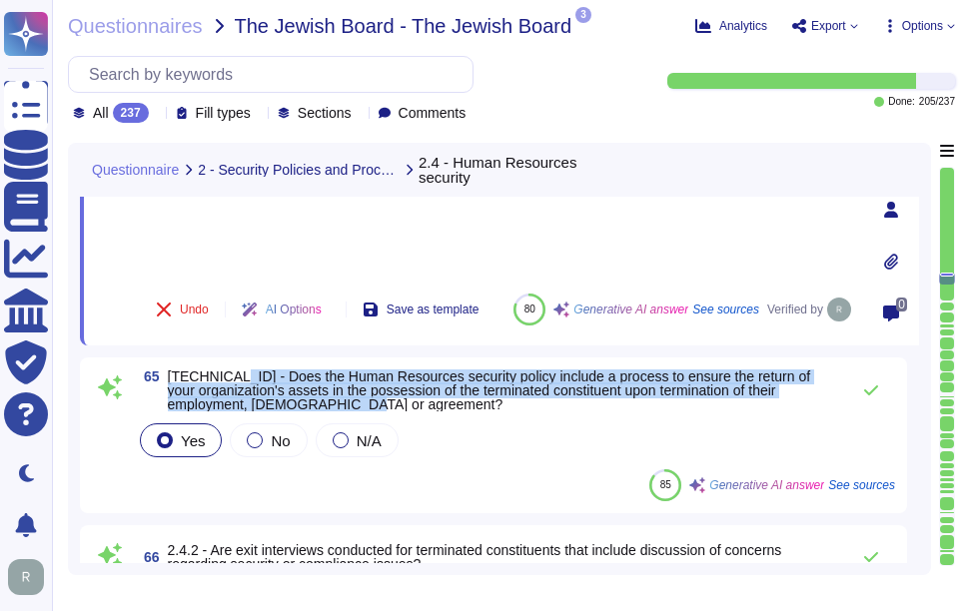
drag, startPoint x: 223, startPoint y: 375, endPoint x: 417, endPoint y: 401, distance: 196.5
click at [417, 401] on span "[TECHNICAL_ID] - Does the Human Resources security policy include a process to …" at bounding box center [503, 391] width 671 height 42
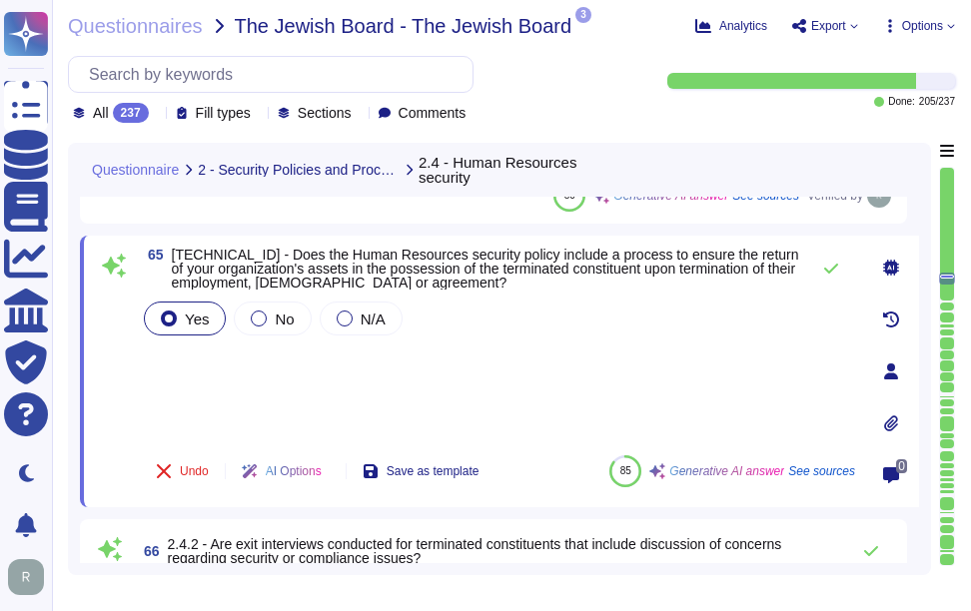
click at [307, 386] on div "Yes No N/A" at bounding box center [497, 369] width 715 height 142
click at [828, 271] on icon at bounding box center [831, 269] width 14 height 10
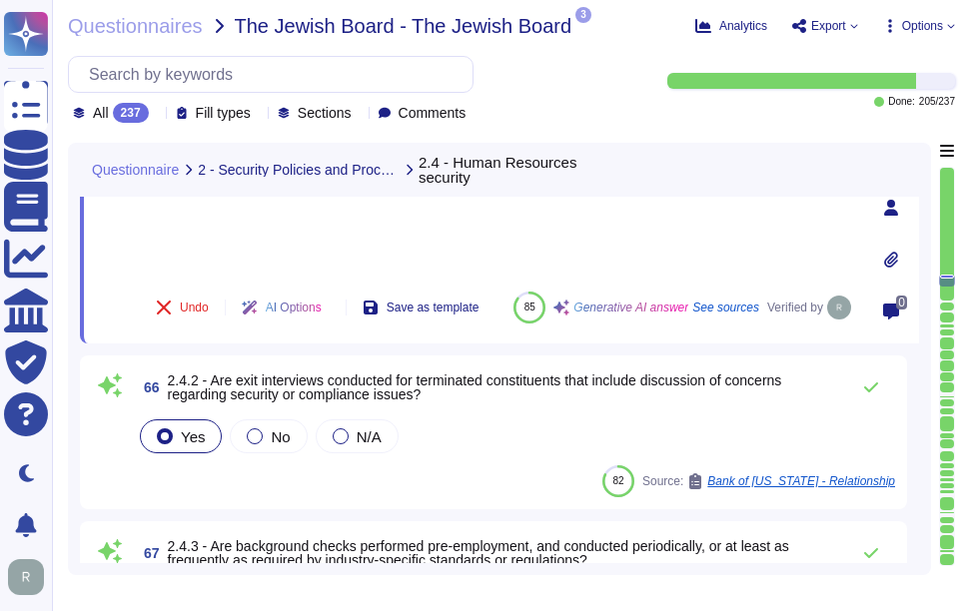
scroll to position [10299, 0]
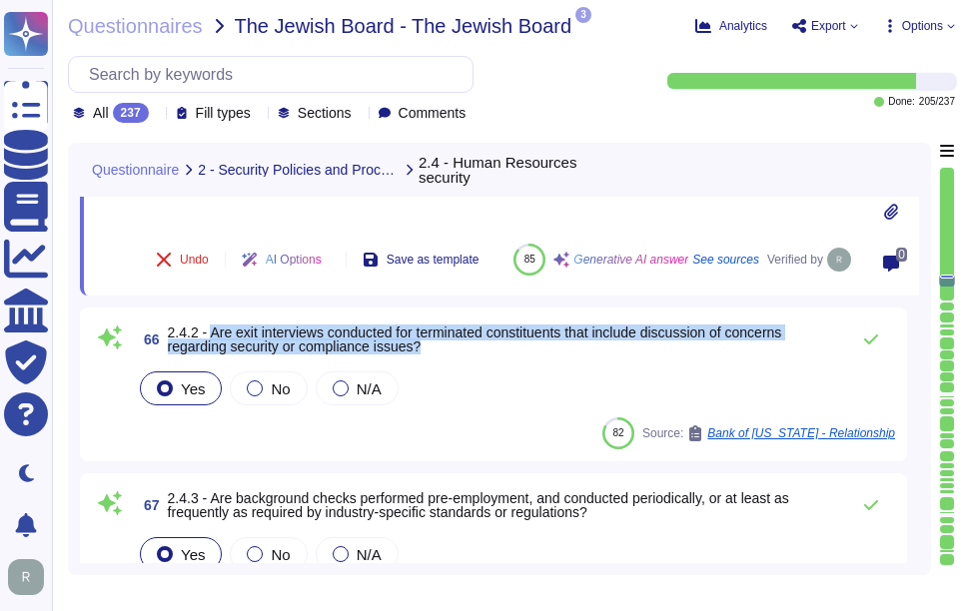
drag, startPoint x: 391, startPoint y: 330, endPoint x: 494, endPoint y: 349, distance: 105.6
click at [494, 349] on span "2.4.2 - Are exit interviews conducted for terminated constituents that include …" at bounding box center [503, 340] width 671 height 28
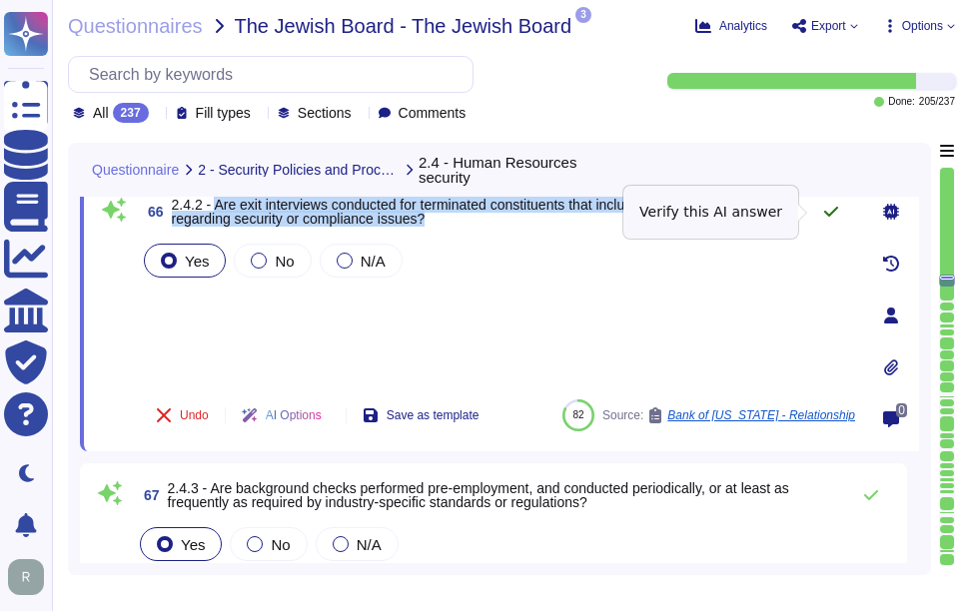
click at [832, 214] on icon at bounding box center [831, 212] width 14 height 10
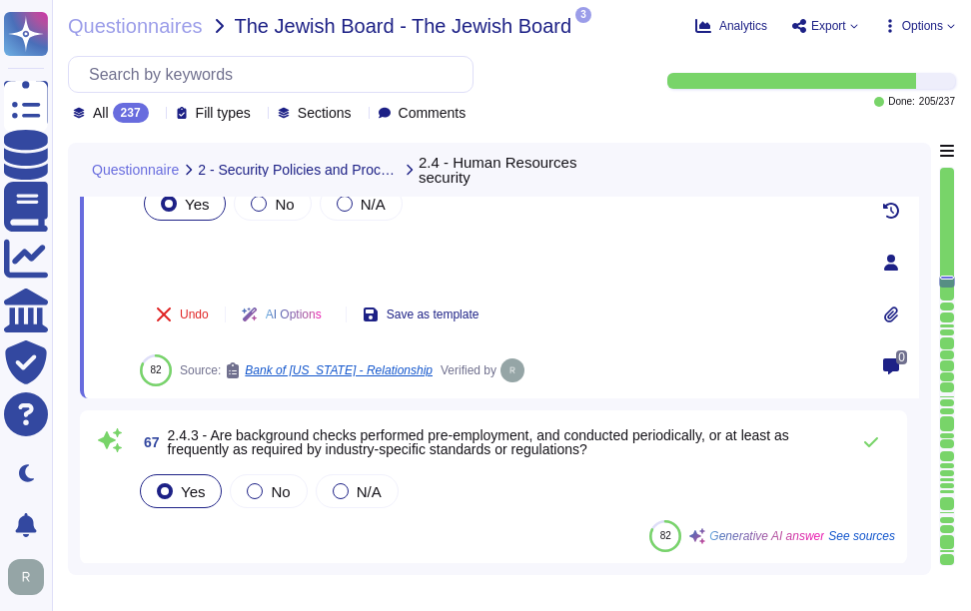
scroll to position [10399, 0]
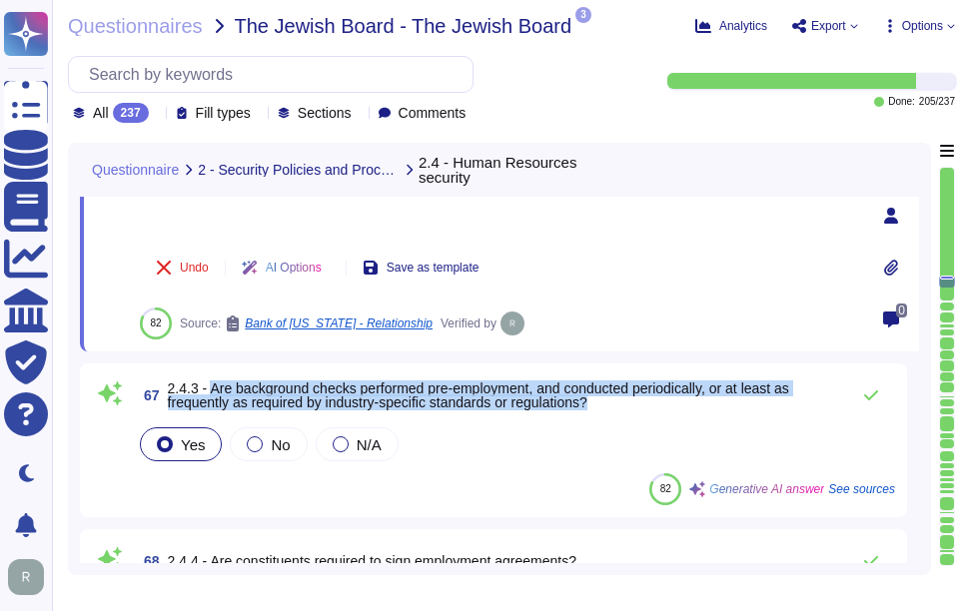
drag, startPoint x: 213, startPoint y: 386, endPoint x: 621, endPoint y: 399, distance: 408.7
click at [621, 399] on span "2.4.3 - Are background checks performed pre-employment, and conducted periodica…" at bounding box center [503, 396] width 671 height 28
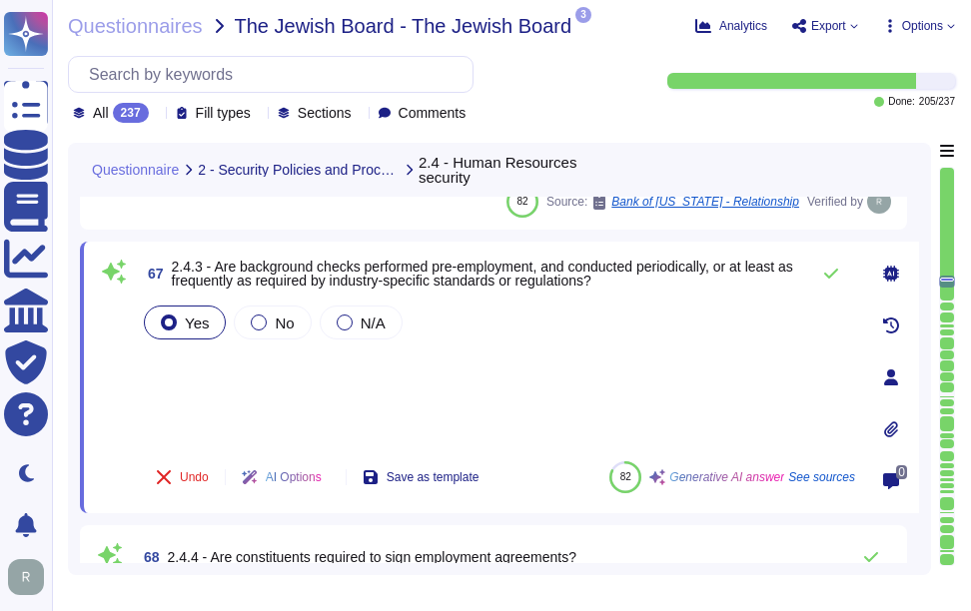
click at [200, 375] on div "Yes No N/A" at bounding box center [497, 374] width 715 height 144
click at [832, 277] on icon at bounding box center [831, 274] width 16 height 16
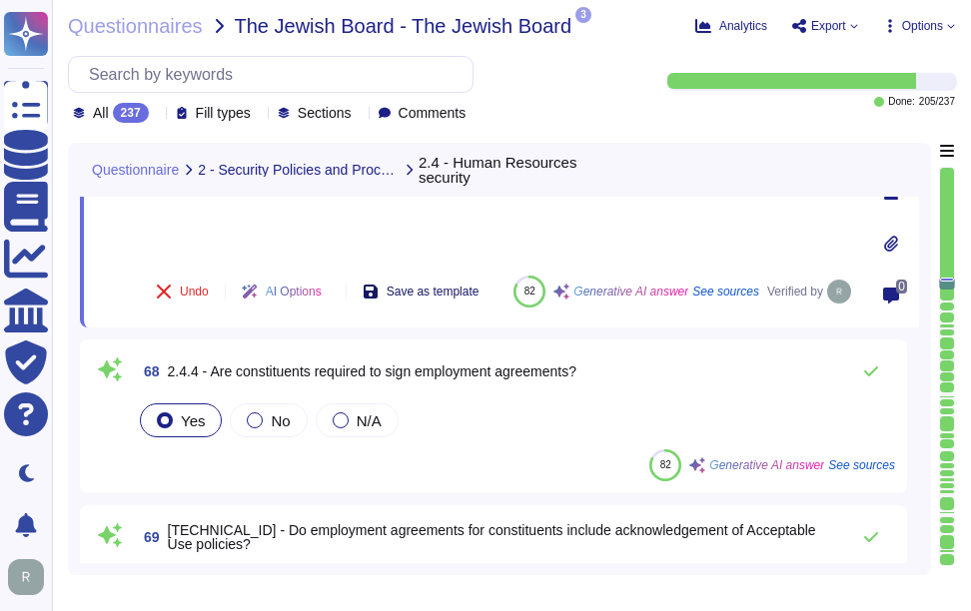
scroll to position [10599, 0]
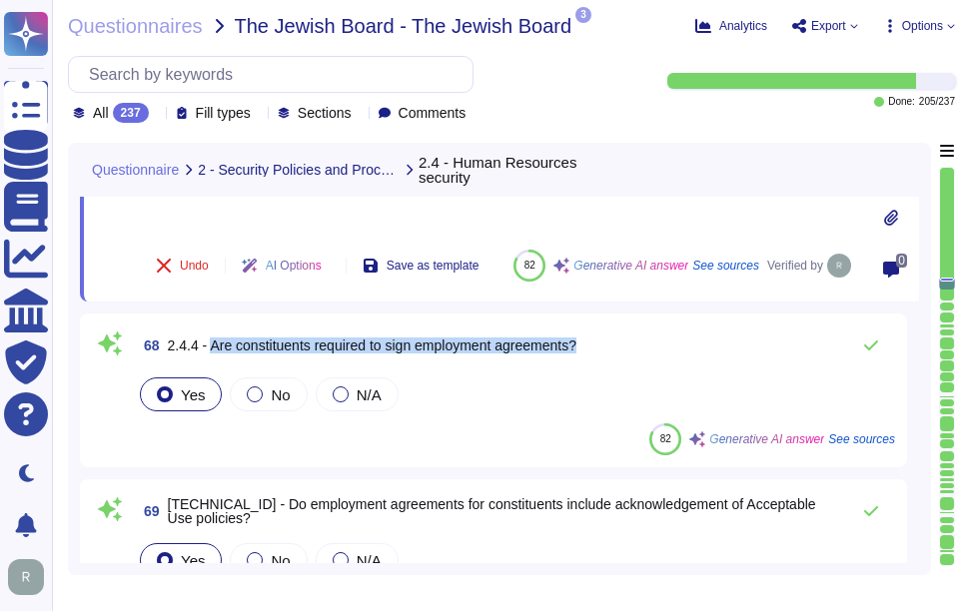
drag, startPoint x: 214, startPoint y: 346, endPoint x: 635, endPoint y: 357, distance: 421.6
click at [635, 357] on div "68 2.4.4 - Are constituents required to sign employment agreements?" at bounding box center [515, 346] width 759 height 40
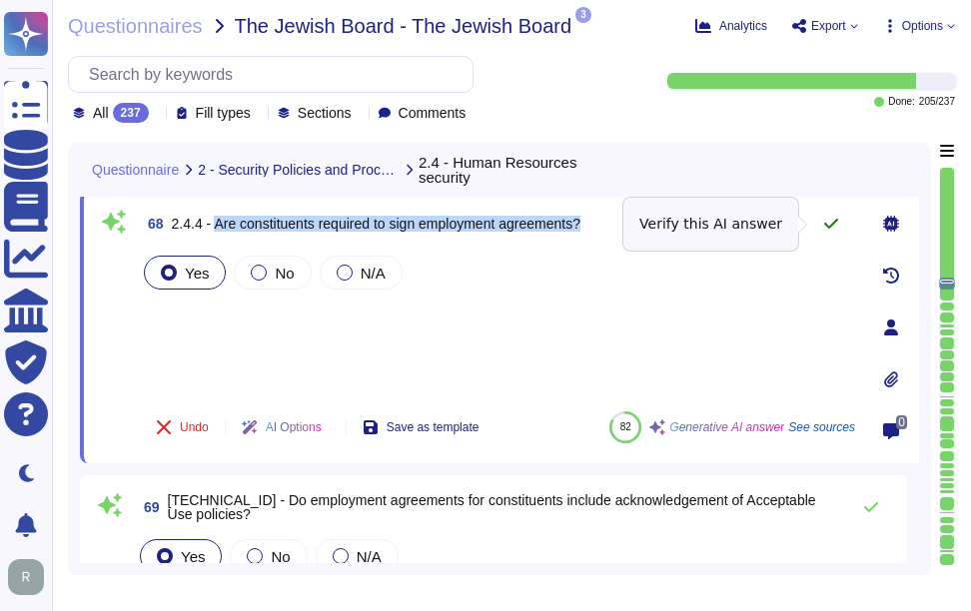
click at [831, 226] on icon at bounding box center [831, 224] width 14 height 10
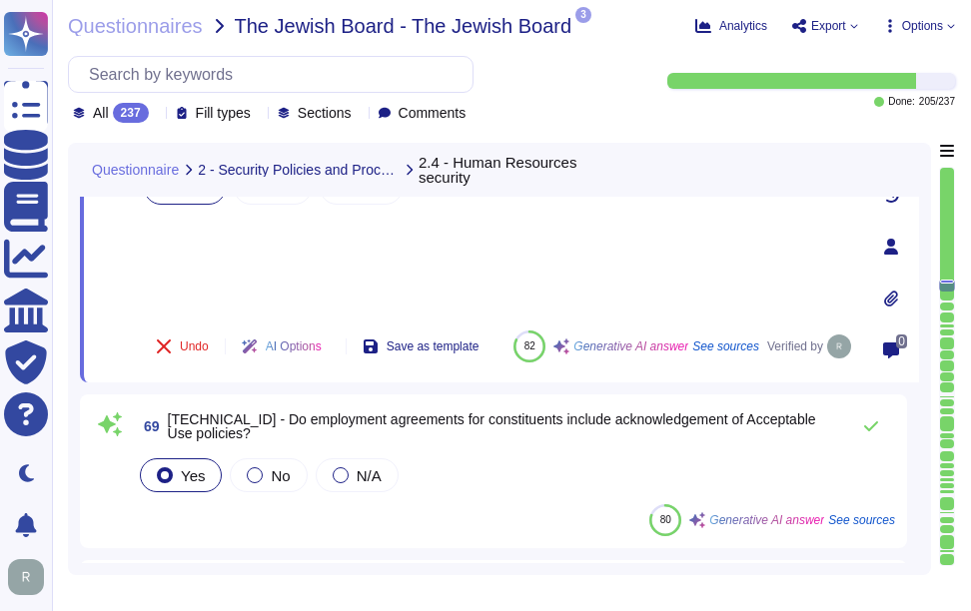
scroll to position [10699, 0]
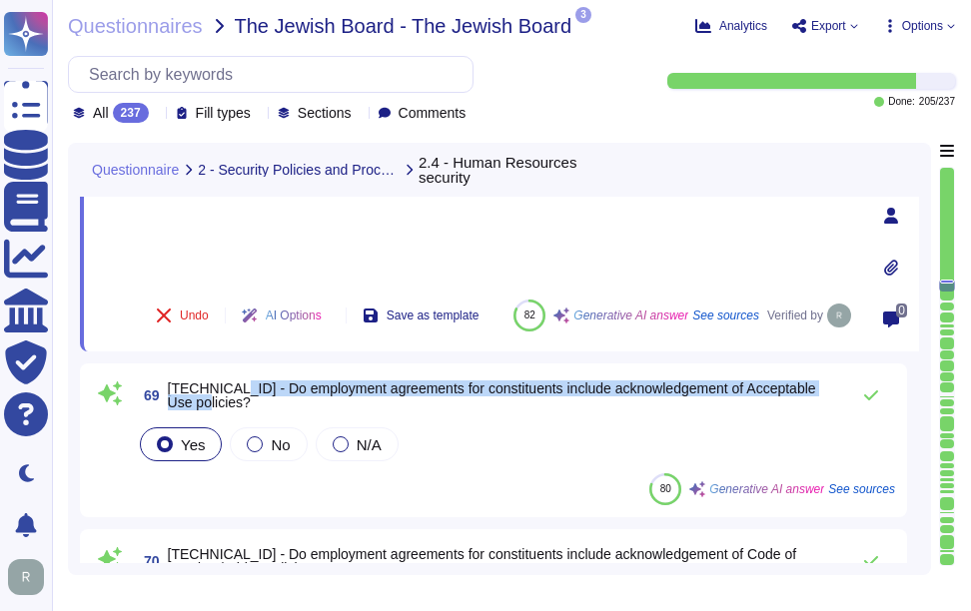
drag, startPoint x: 224, startPoint y: 388, endPoint x: 227, endPoint y: 399, distance: 11.4
click at [227, 399] on span "[TECHNICAL_ID] - Do employment agreements for constituents include acknowledgem…" at bounding box center [503, 396] width 671 height 28
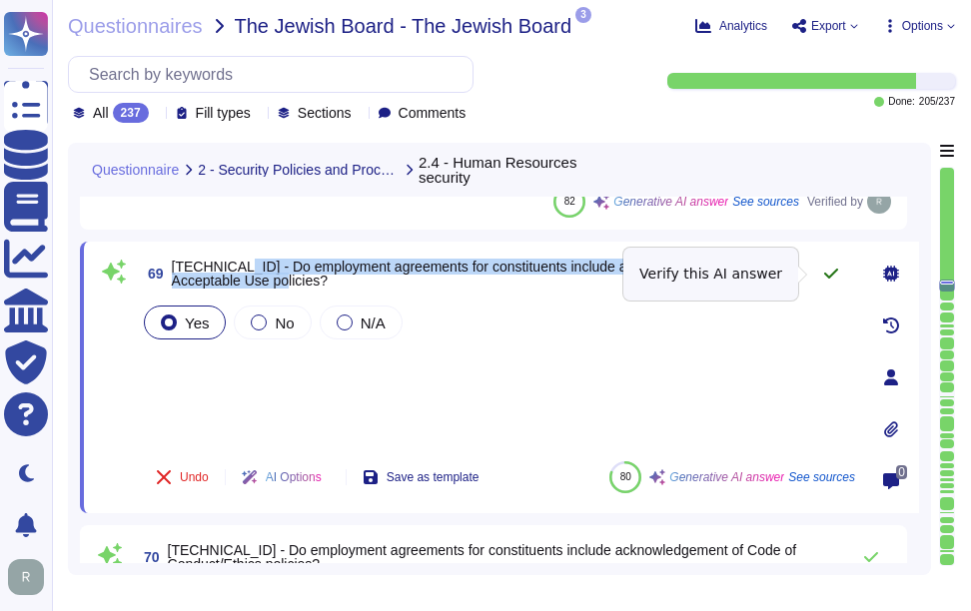
click at [838, 272] on icon at bounding box center [831, 274] width 16 height 16
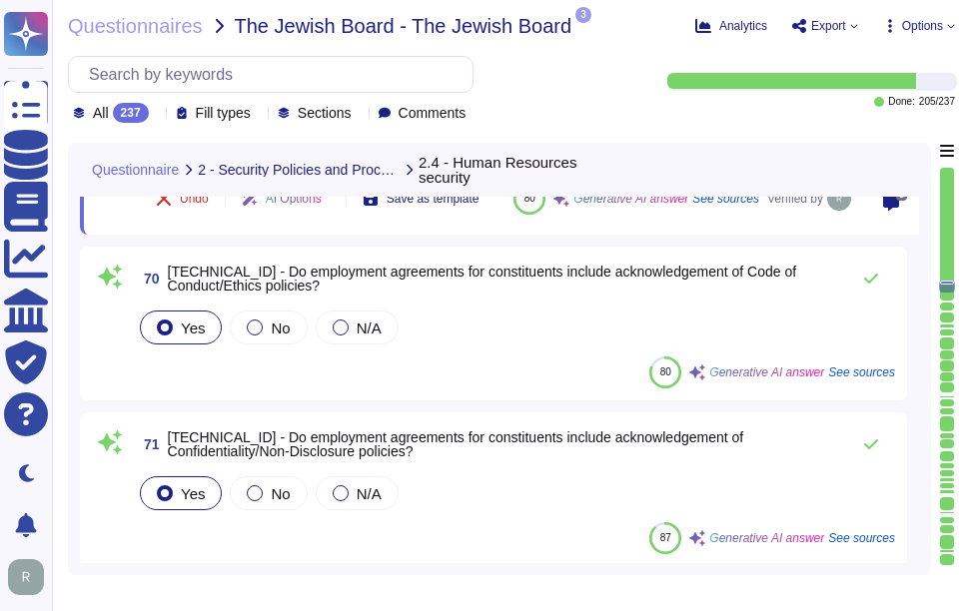
scroll to position [10999, 0]
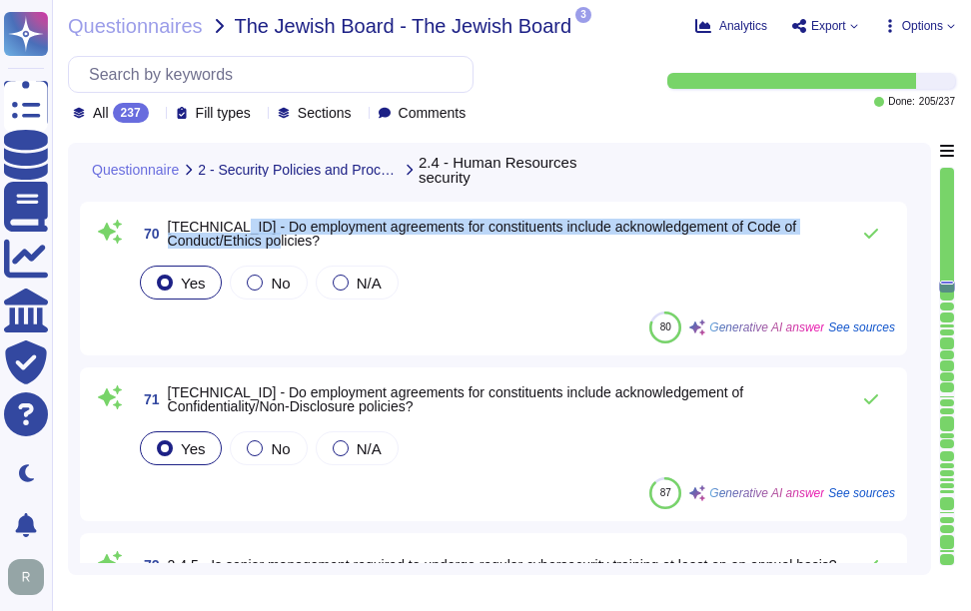
drag, startPoint x: 225, startPoint y: 226, endPoint x: 359, endPoint y: 242, distance: 134.8
click at [359, 242] on span "[TECHNICAL_ID] - Do employment agreements for constituents include acknowledgem…" at bounding box center [503, 234] width 671 height 28
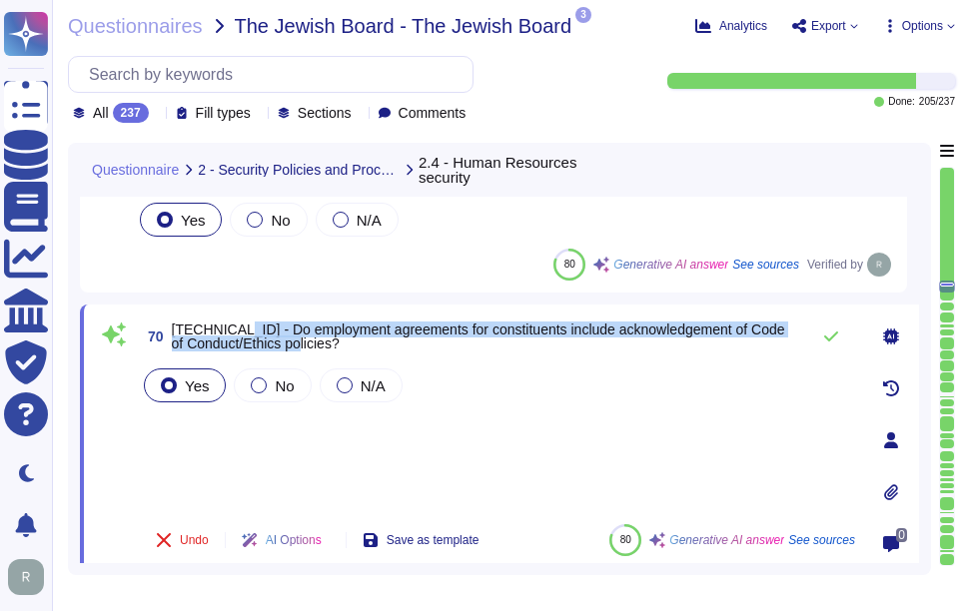
scroll to position [10799, 0]
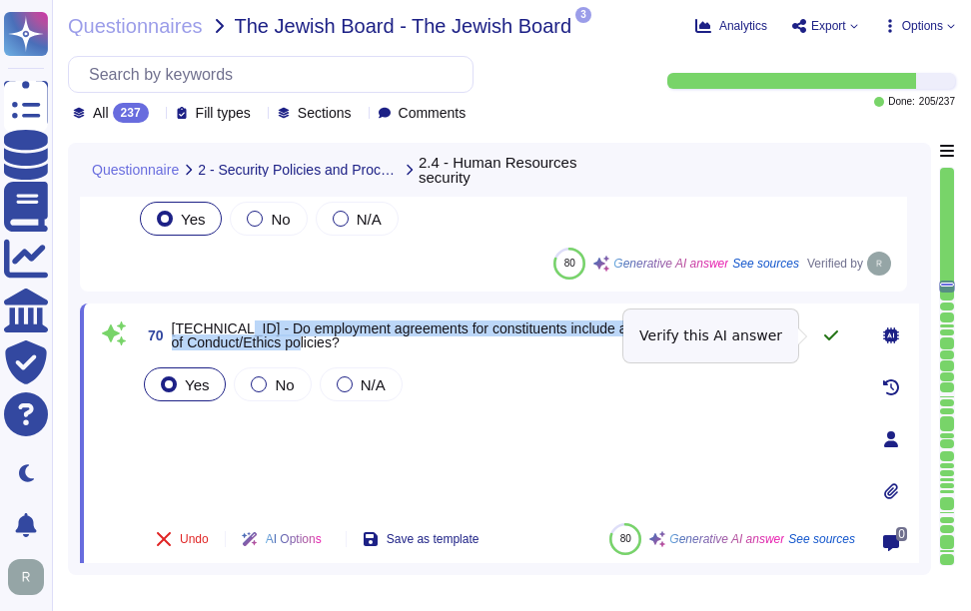
click at [830, 338] on icon at bounding box center [831, 336] width 14 height 10
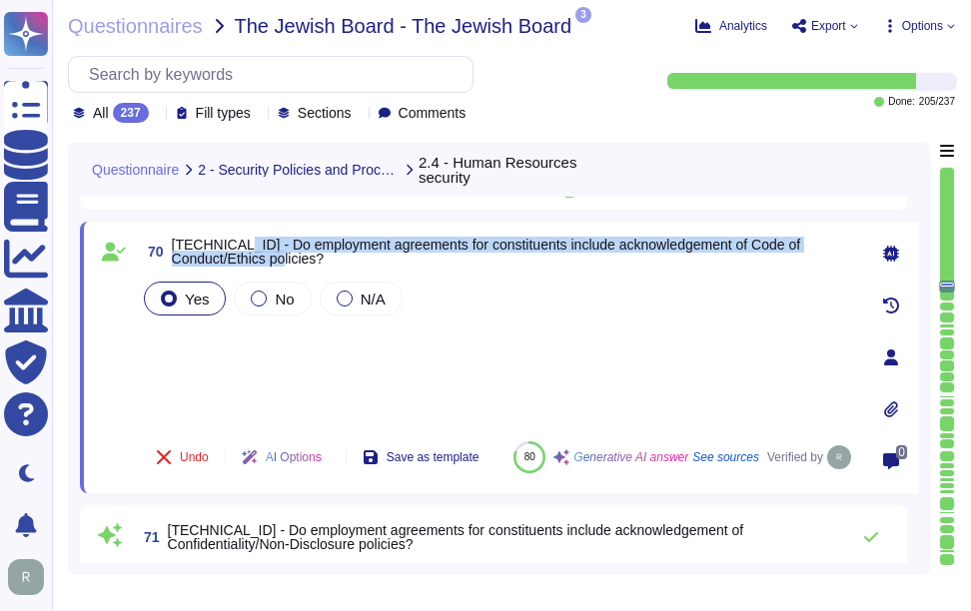
scroll to position [10899, 0]
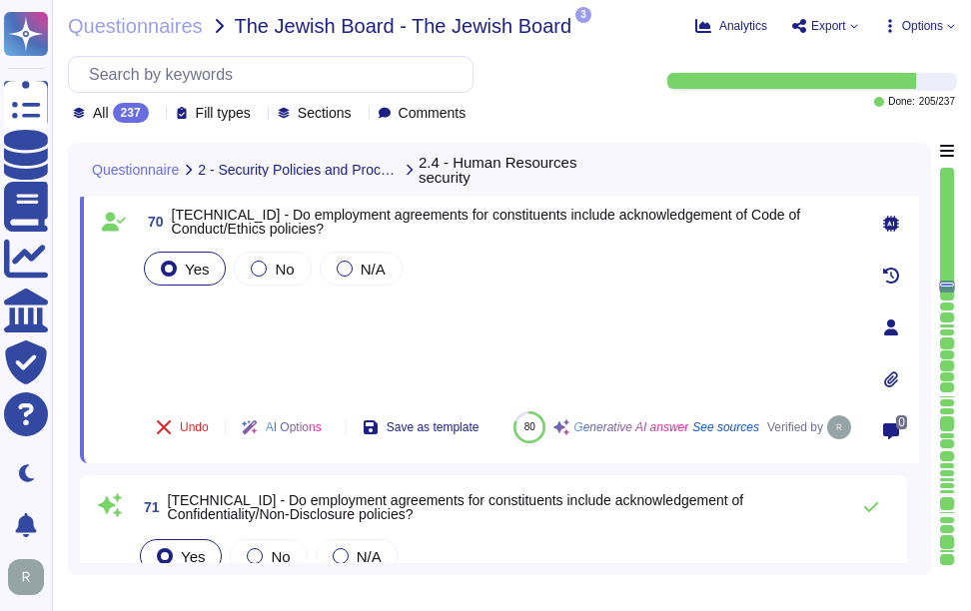
click at [211, 320] on div "Yes No N/A" at bounding box center [497, 322] width 715 height 148
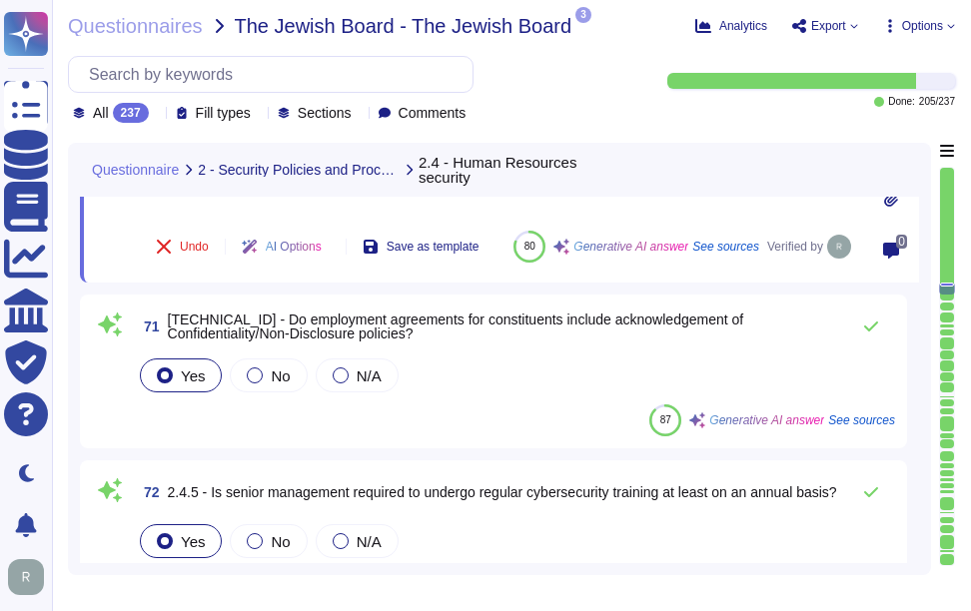
scroll to position [11098, 0]
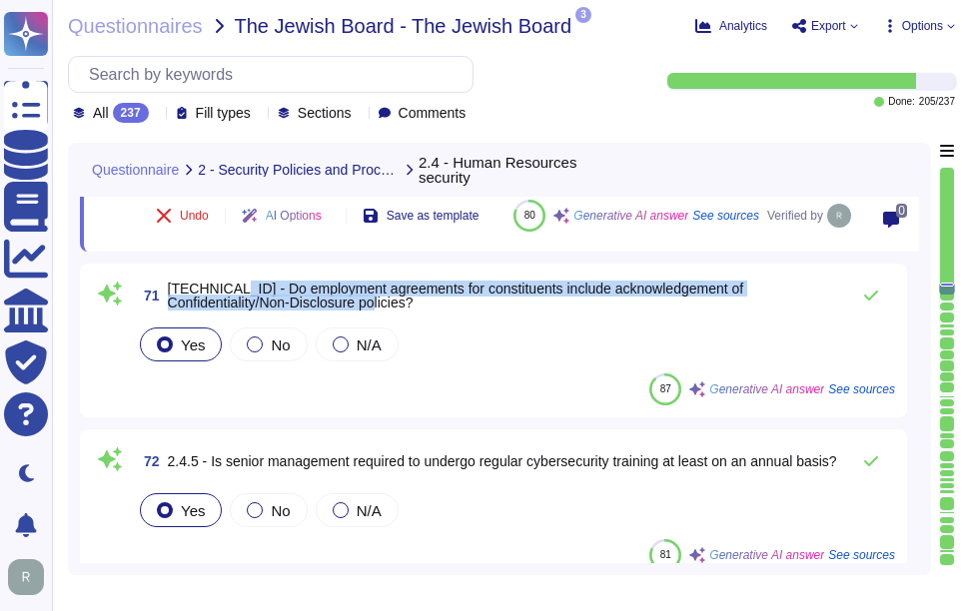
drag, startPoint x: 223, startPoint y: 285, endPoint x: 356, endPoint y: 300, distance: 133.7
click at [356, 300] on span "[TECHNICAL_ID] - Do employment agreements for constituents include acknowledgem…" at bounding box center [503, 296] width 671 height 28
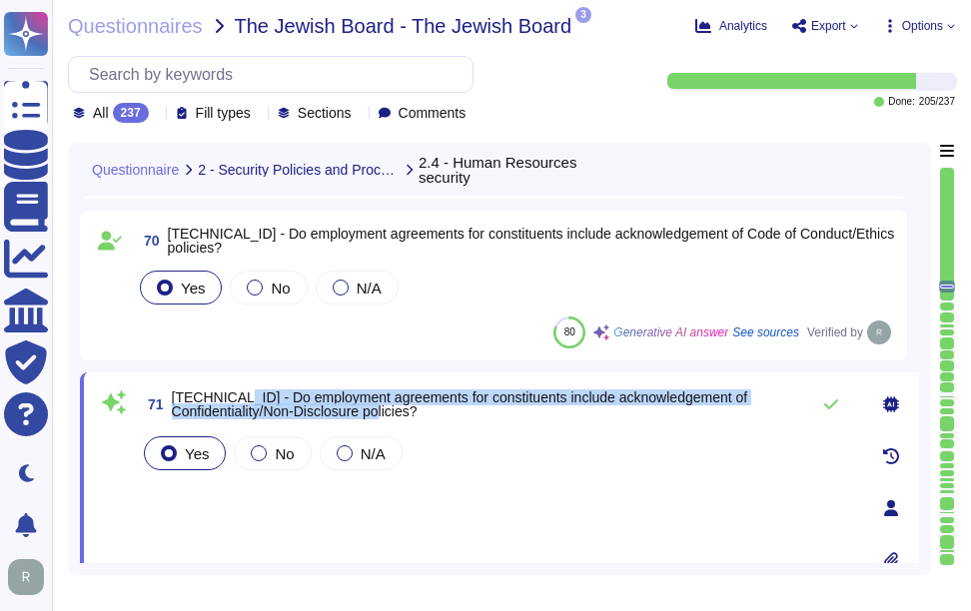
scroll to position [10899, 0]
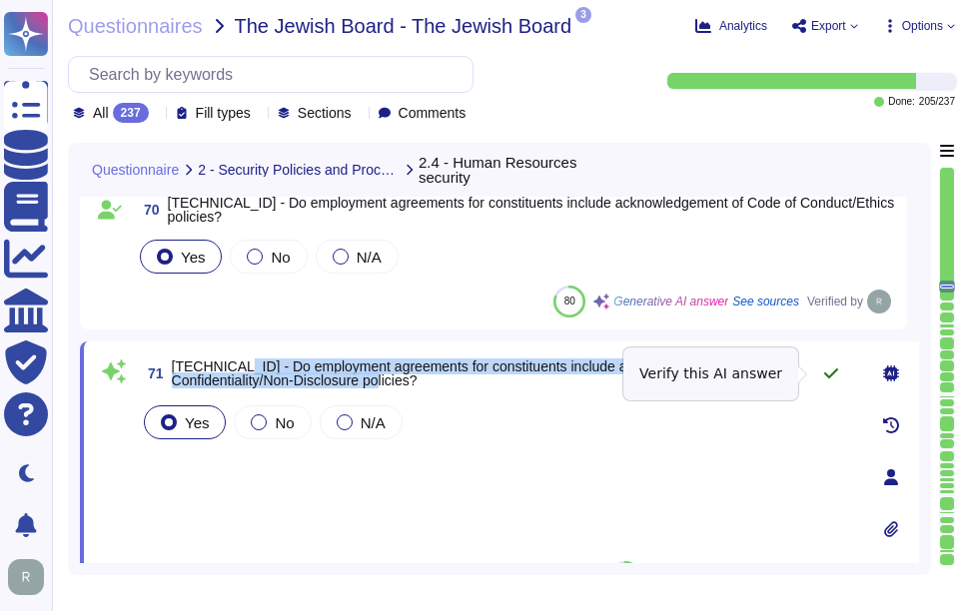
click at [829, 376] on icon at bounding box center [831, 374] width 16 height 16
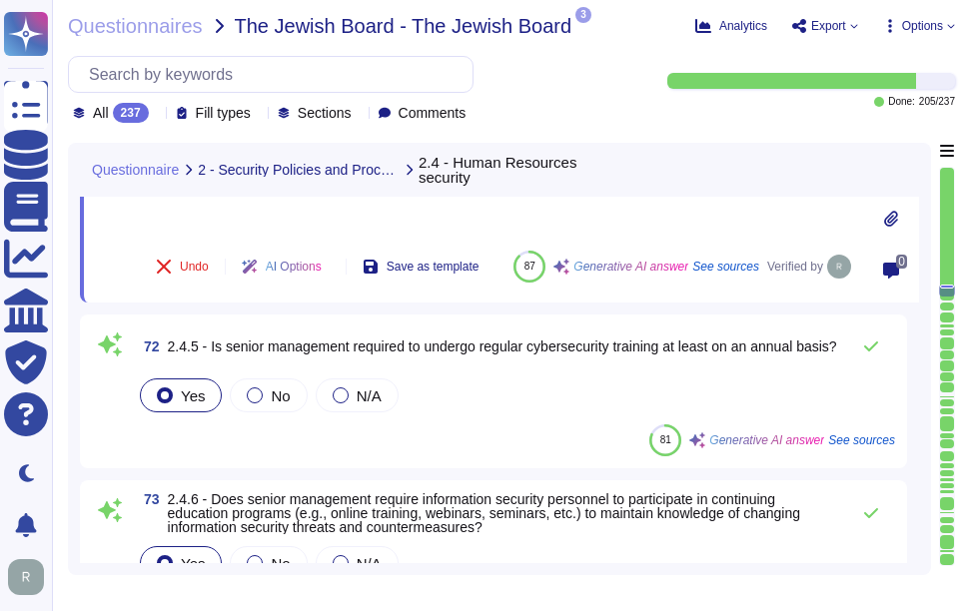
scroll to position [11198, 0]
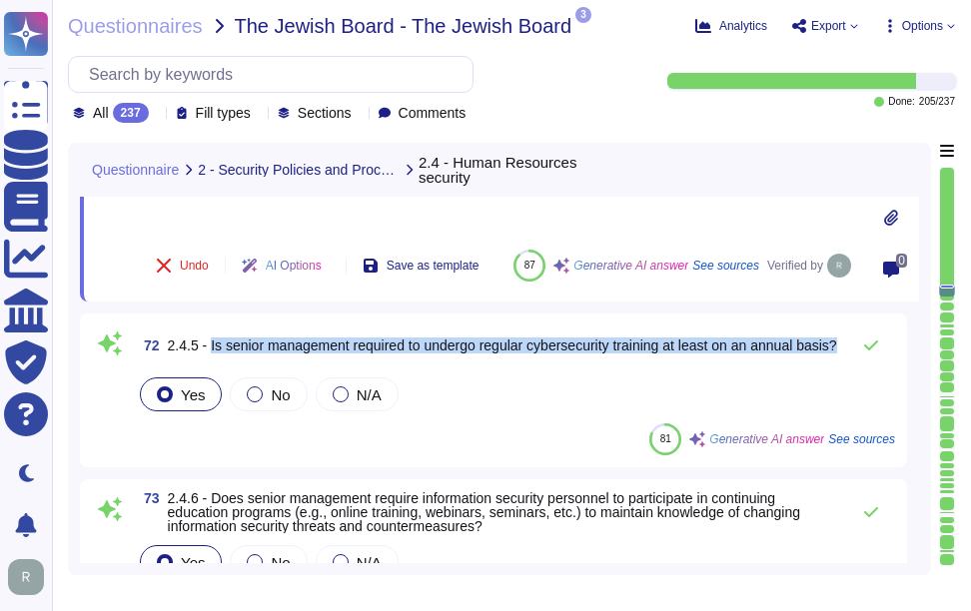
drag, startPoint x: 212, startPoint y: 337, endPoint x: 235, endPoint y: 352, distance: 27.4
click at [235, 352] on span "2.4.5 - Is senior management required to undergo regular cybersecurity training…" at bounding box center [502, 346] width 669 height 14
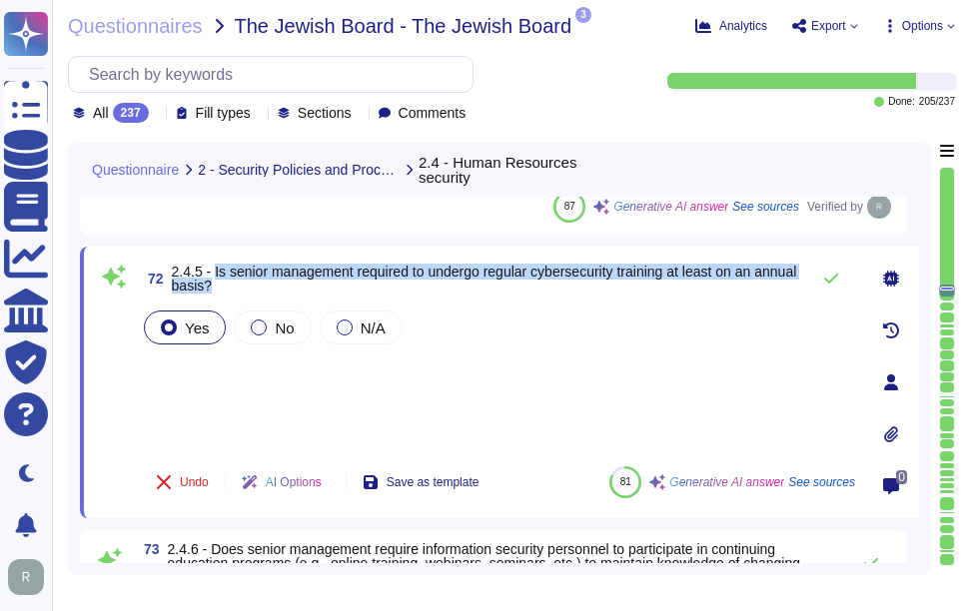
scroll to position [11098, 0]
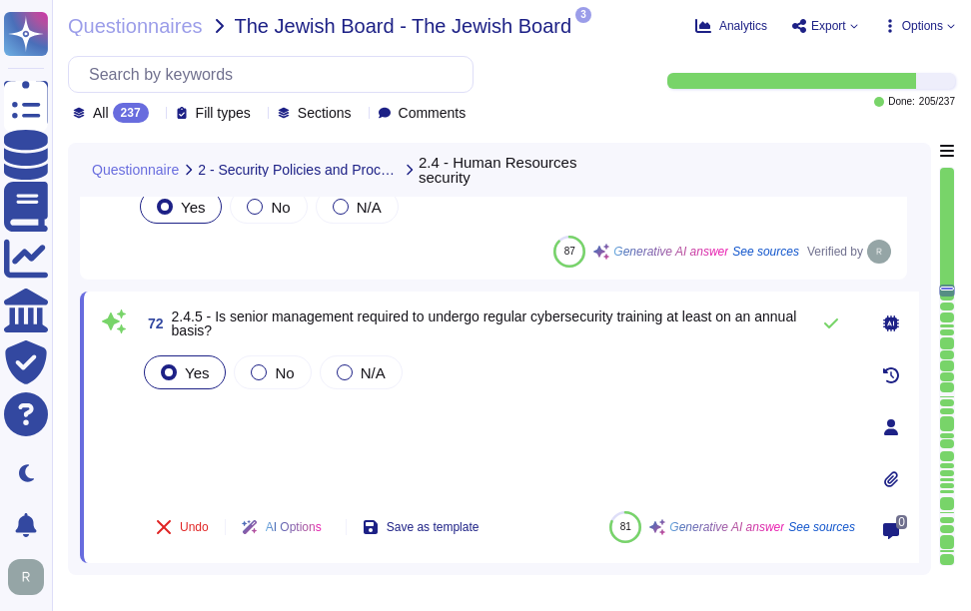
click at [301, 427] on div "Yes No N/A" at bounding box center [497, 424] width 715 height 144
click at [834, 327] on icon at bounding box center [831, 324] width 16 height 16
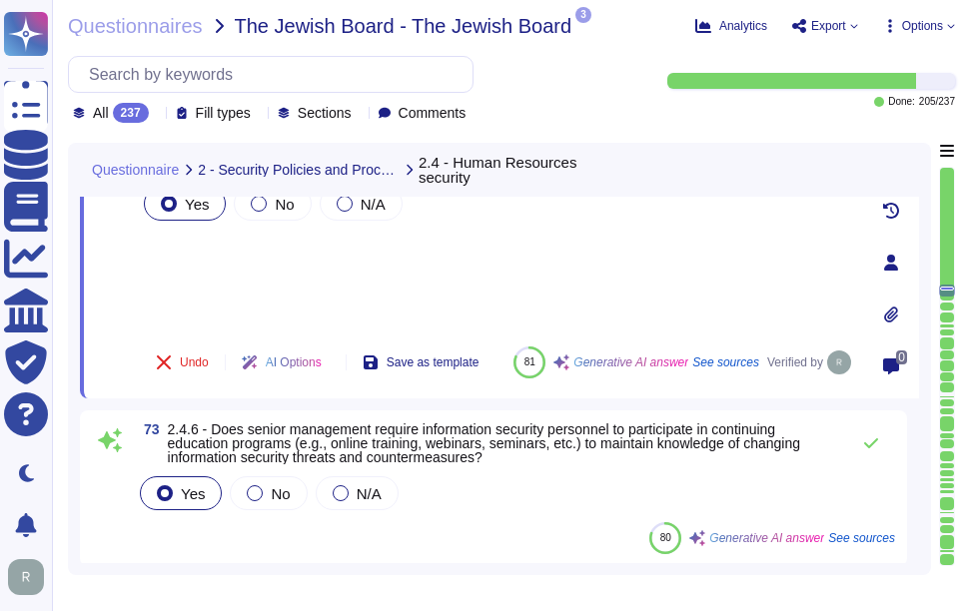
scroll to position [11298, 0]
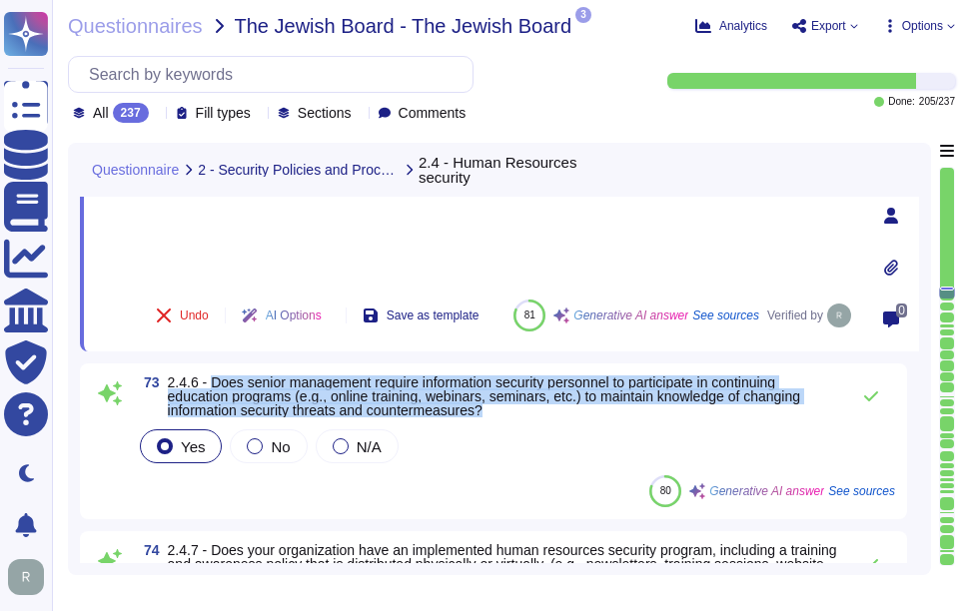
drag, startPoint x: 214, startPoint y: 382, endPoint x: 507, endPoint y: 410, distance: 295.1
click at [507, 410] on span "2.4.6 - Does senior management require information security personnel to partic…" at bounding box center [503, 397] width 671 height 42
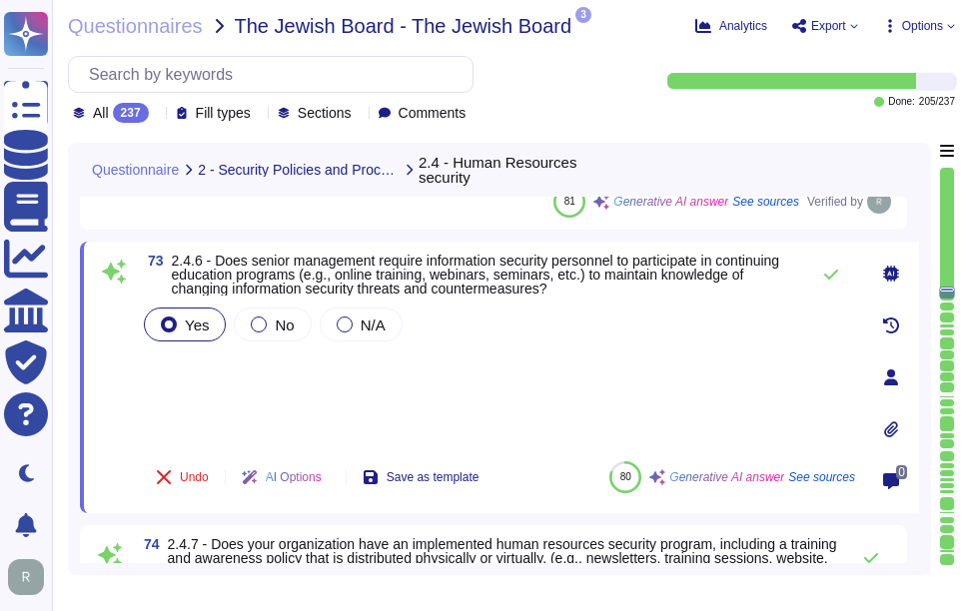
click at [334, 410] on div "Yes No N/A" at bounding box center [497, 375] width 715 height 142
click at [832, 279] on icon at bounding box center [831, 275] width 16 height 16
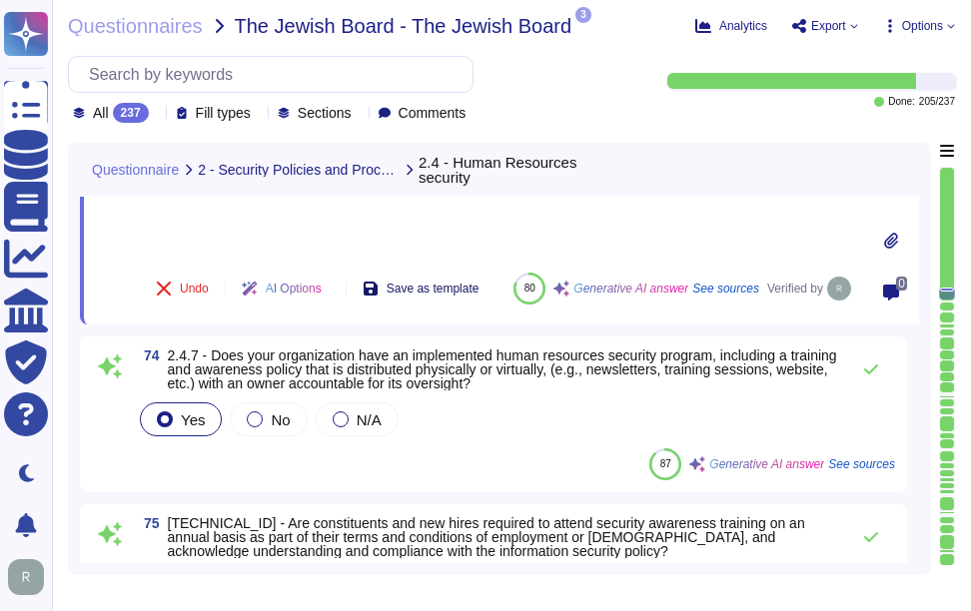
scroll to position [11498, 0]
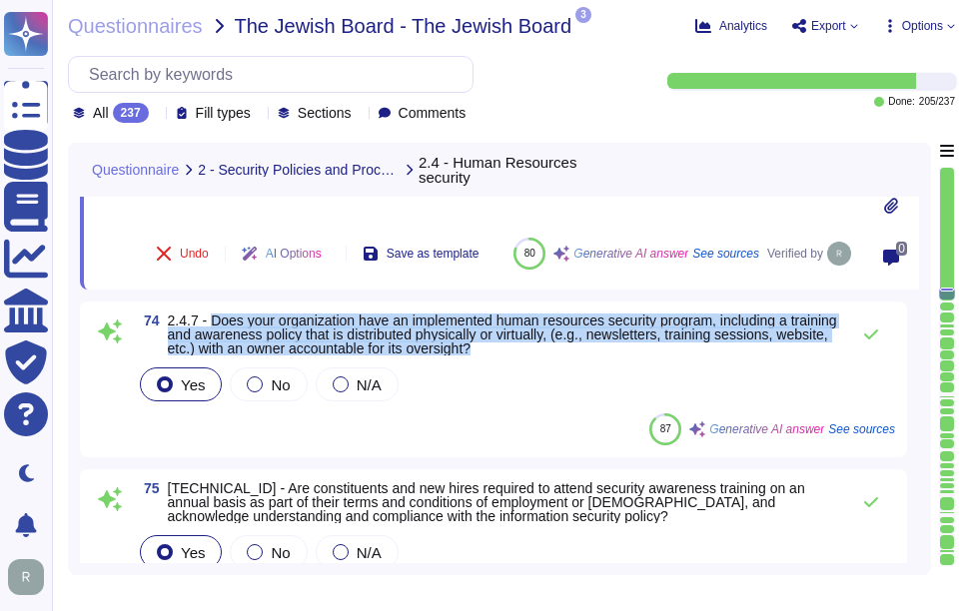
drag, startPoint x: 212, startPoint y: 319, endPoint x: 540, endPoint y: 349, distance: 330.0
click at [540, 349] on span "2.4.7 - Does your organization have an implemented human resources security pro…" at bounding box center [503, 335] width 671 height 42
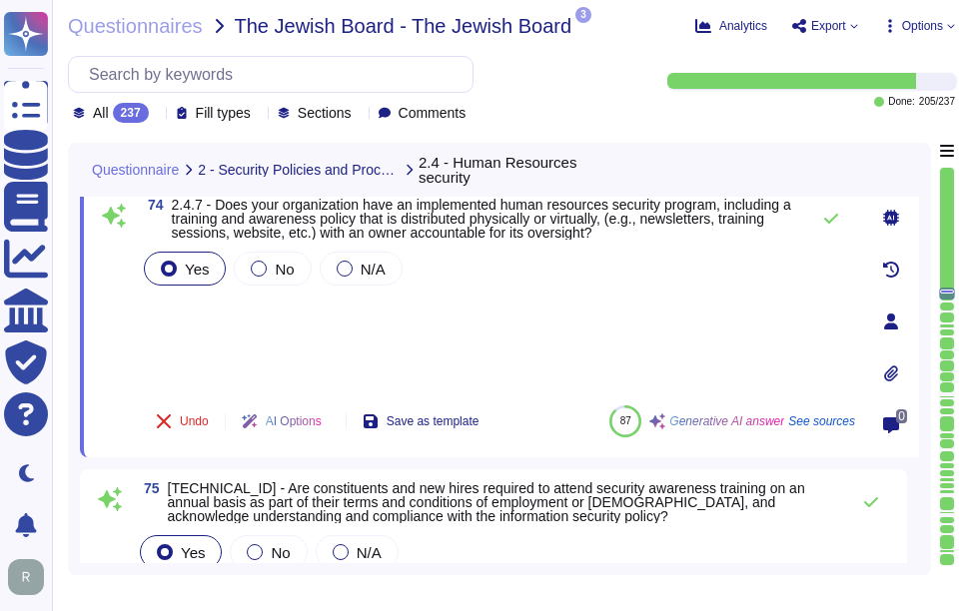
click at [541, 336] on div "Yes No N/A" at bounding box center [497, 319] width 715 height 142
click at [833, 217] on icon at bounding box center [831, 219] width 16 height 16
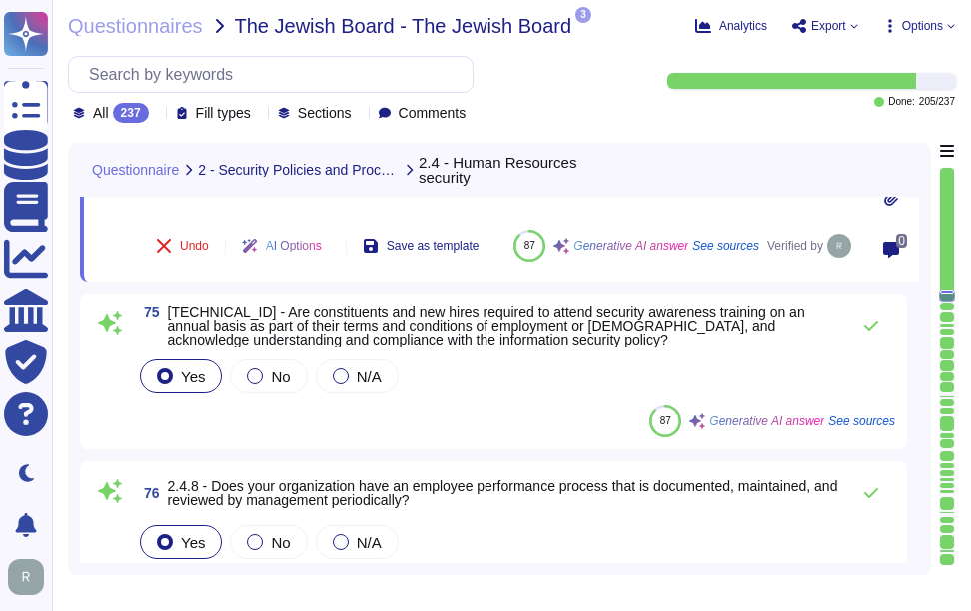
scroll to position [11698, 0]
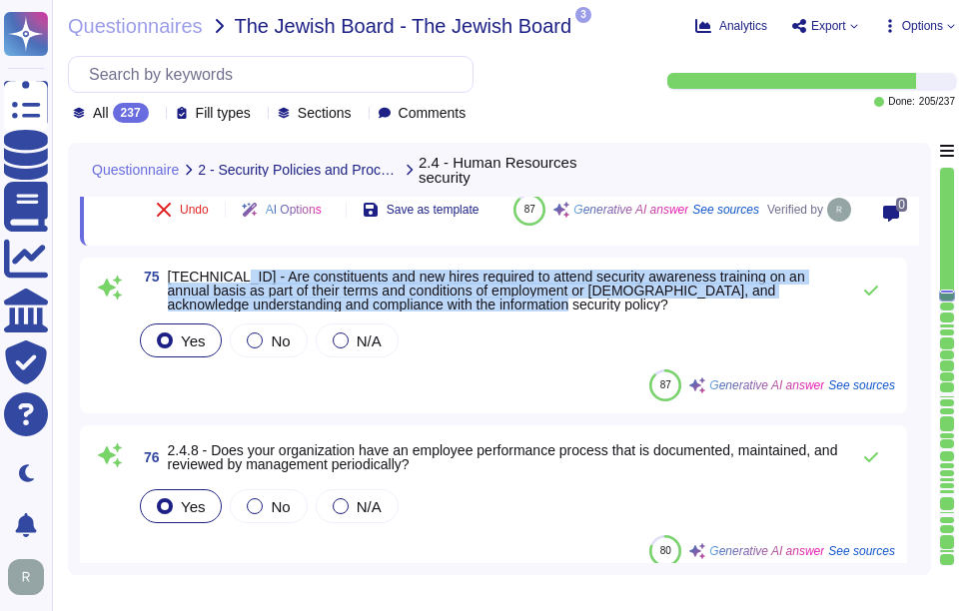
drag, startPoint x: 222, startPoint y: 279, endPoint x: 492, endPoint y: 303, distance: 271.7
click at [492, 303] on span "[TECHNICAL_ID] - Are constituents and new hires required to attend security awa…" at bounding box center [503, 291] width 671 height 42
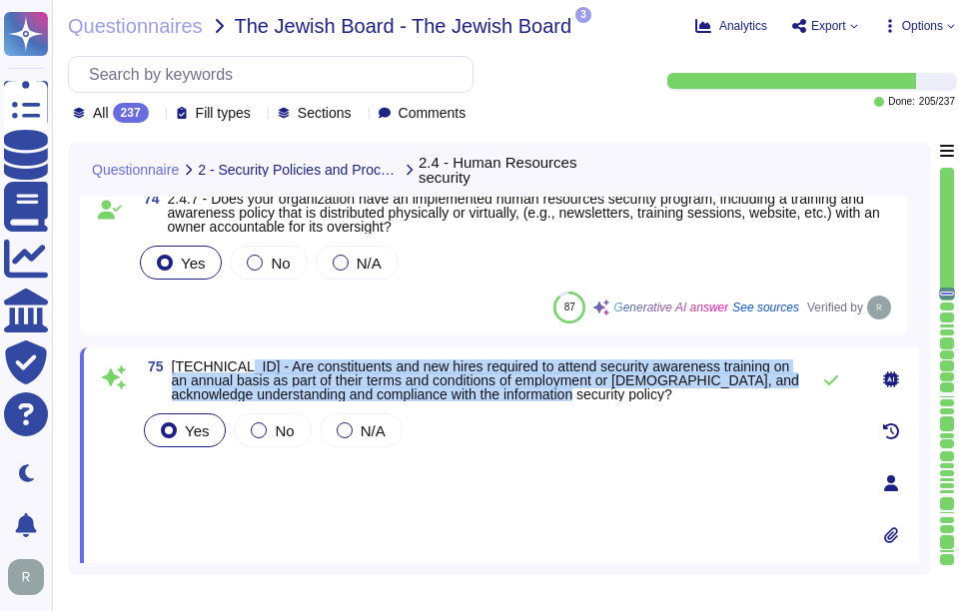
scroll to position [11498, 0]
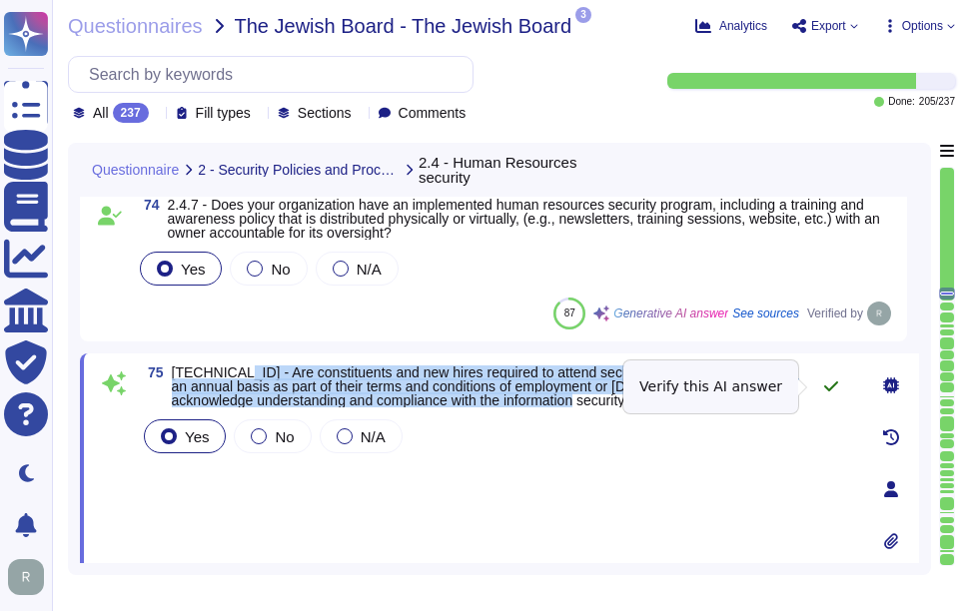
click at [823, 388] on icon at bounding box center [831, 387] width 16 height 16
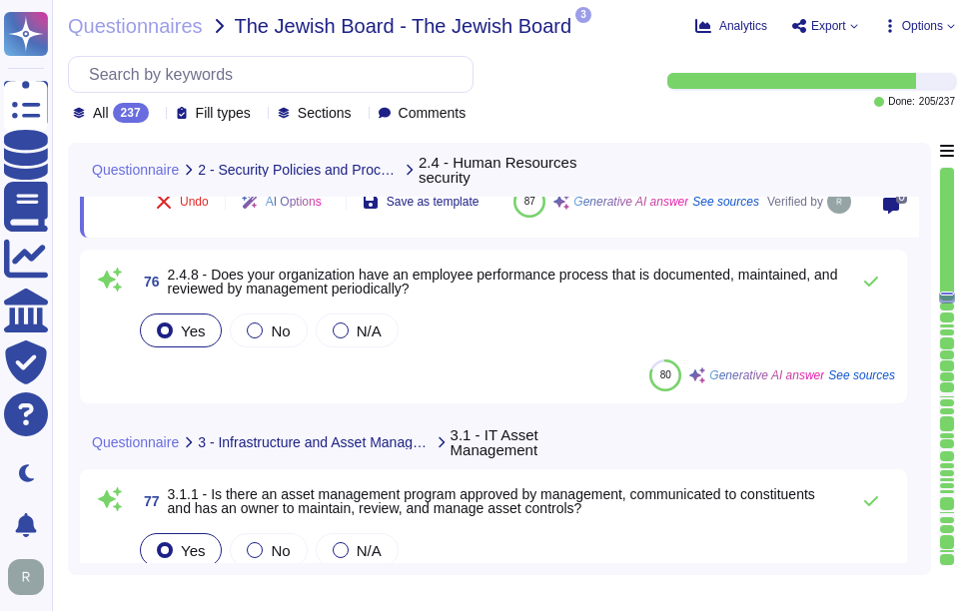
scroll to position [11897, 0]
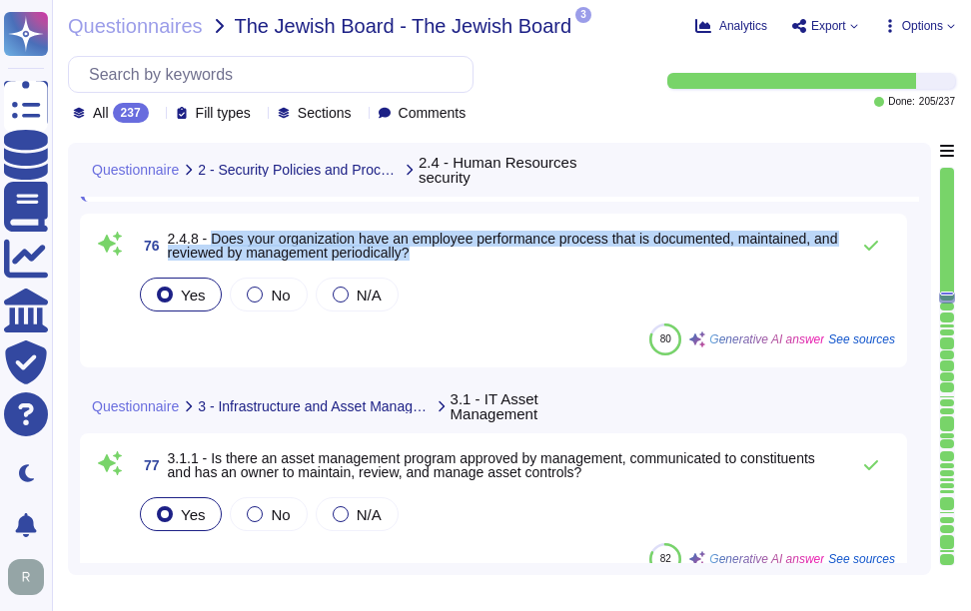
drag, startPoint x: 212, startPoint y: 238, endPoint x: 503, endPoint y: 250, distance: 291.9
click at [503, 250] on span "2.4.8 - Does your organization have an employee performance process that is doc…" at bounding box center [503, 246] width 671 height 28
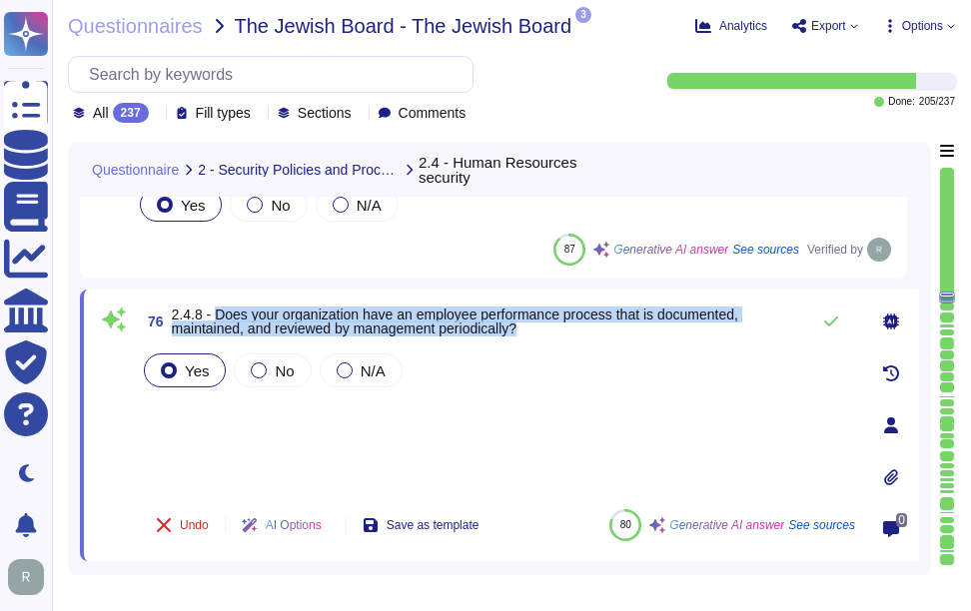
scroll to position [11698, 0]
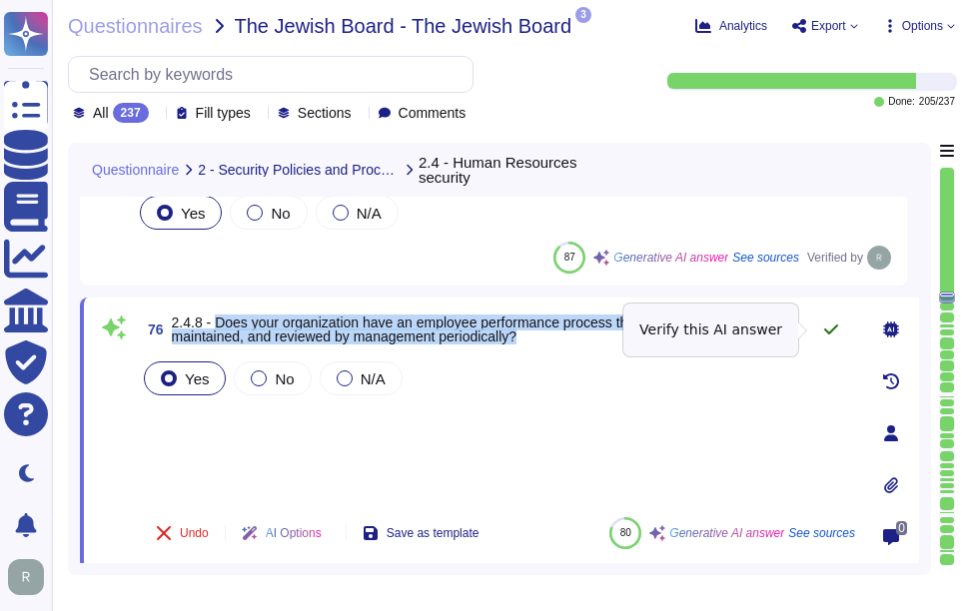
click at [828, 330] on icon at bounding box center [831, 330] width 16 height 16
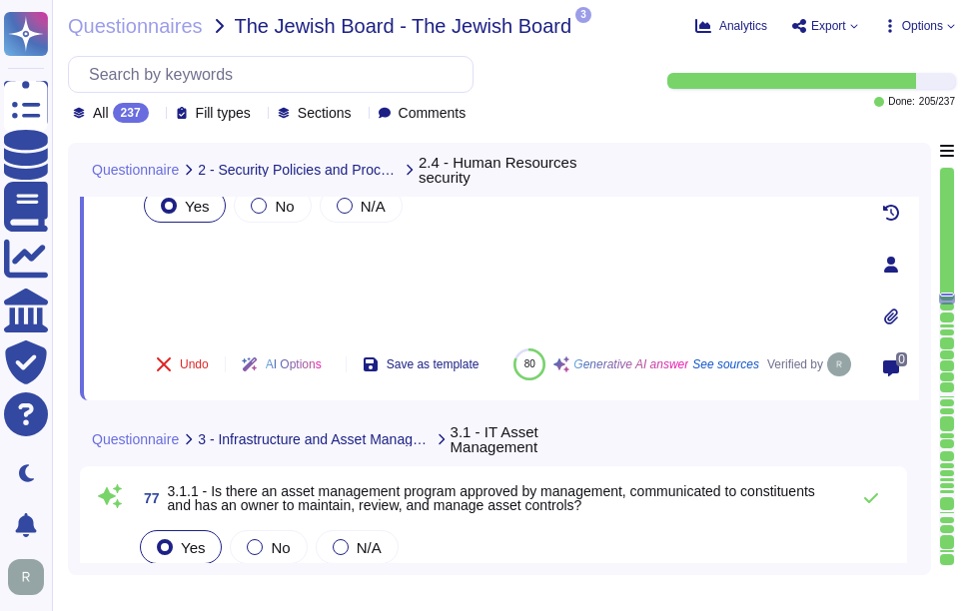
scroll to position [11897, 0]
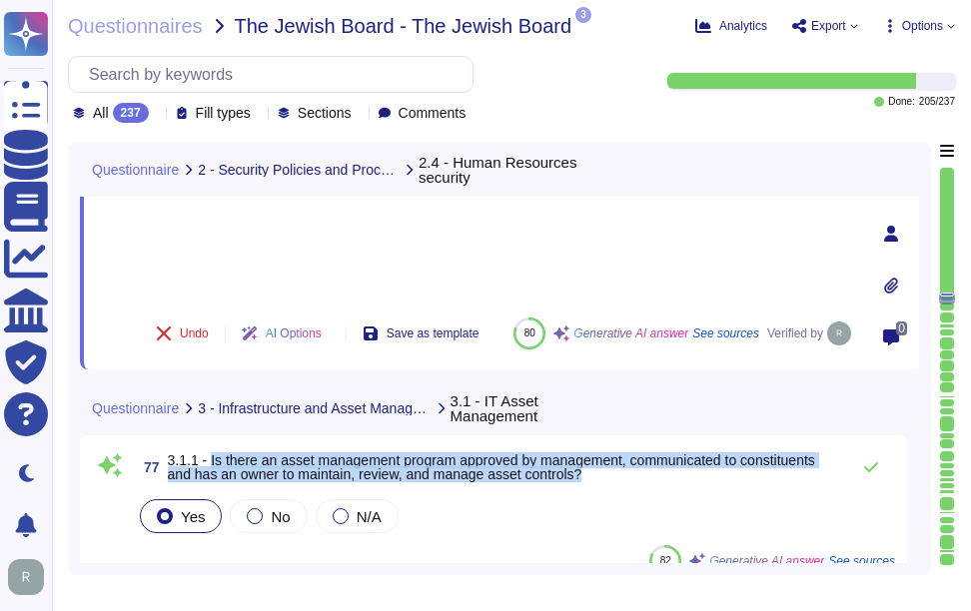
drag, startPoint x: 217, startPoint y: 460, endPoint x: 592, endPoint y: 478, distance: 376.0
click at [592, 478] on span "3.1.1 - Is there an asset management program approved by management, communicat…" at bounding box center [503, 467] width 671 height 28
